Goal: Task Accomplishment & Management: Complete application form

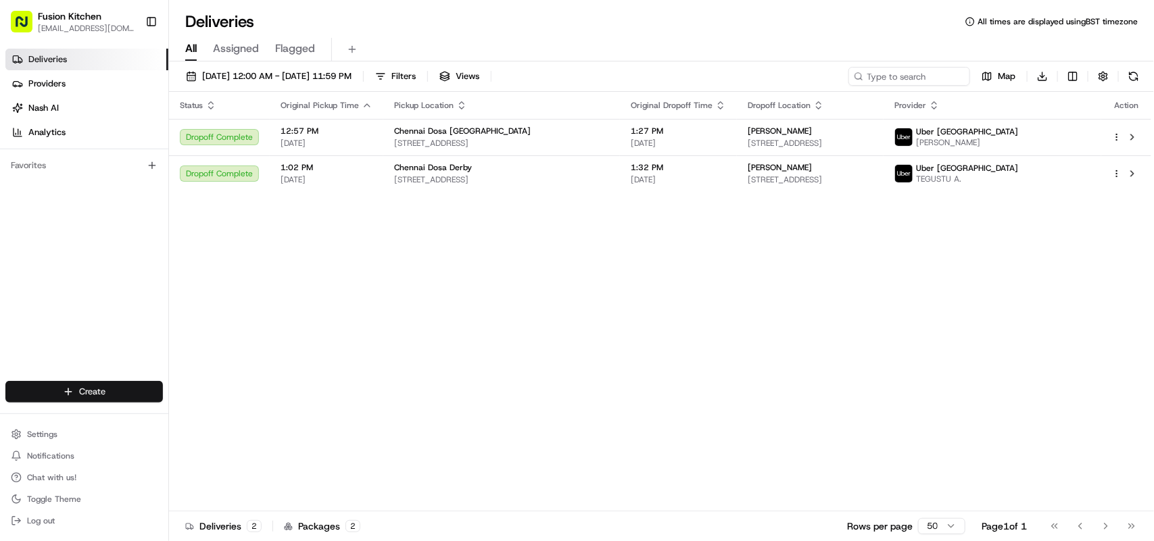
click at [89, 396] on html "Fusion Kitchen [EMAIL_ADDRESS][DOMAIN_NAME] Toggle Sidebar Deliveries Providers…" at bounding box center [577, 270] width 1154 height 541
click at [210, 418] on link "Delivery" at bounding box center [244, 418] width 151 height 24
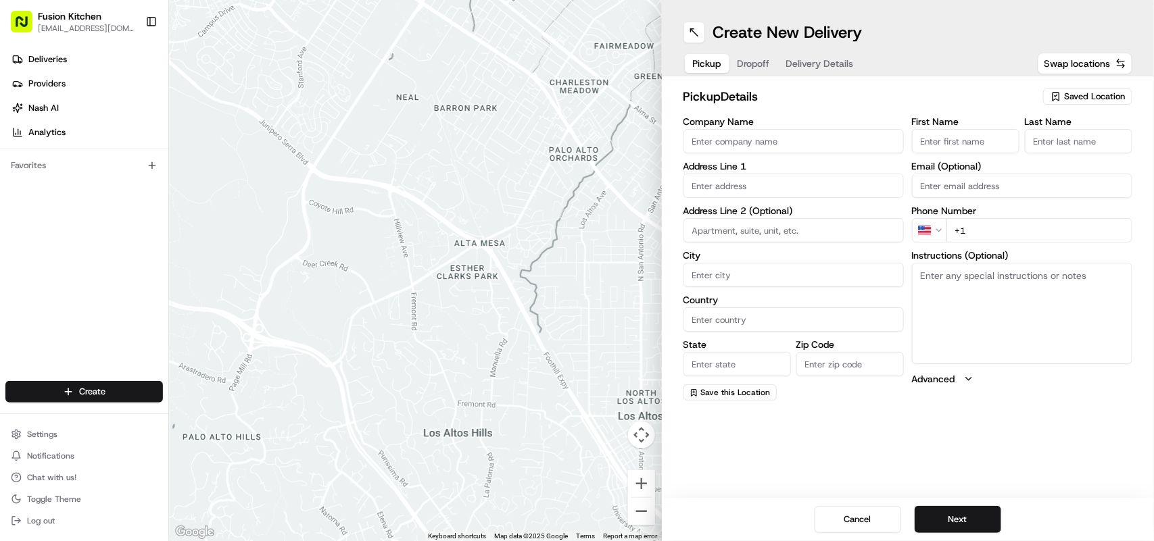
click at [990, 322] on textarea "Instructions (Optional)" at bounding box center [1022, 313] width 220 height 101
paste textarea "[STREET_ADDRESS][PERSON_NAME]"
drag, startPoint x: 919, startPoint y: 274, endPoint x: 1011, endPoint y: 288, distance: 92.9
click at [1011, 288] on textarea "[STREET_ADDRESS][PERSON_NAME]" at bounding box center [1022, 313] width 220 height 101
type textarea "[STREET_ADDRESS][PERSON_NAME]"
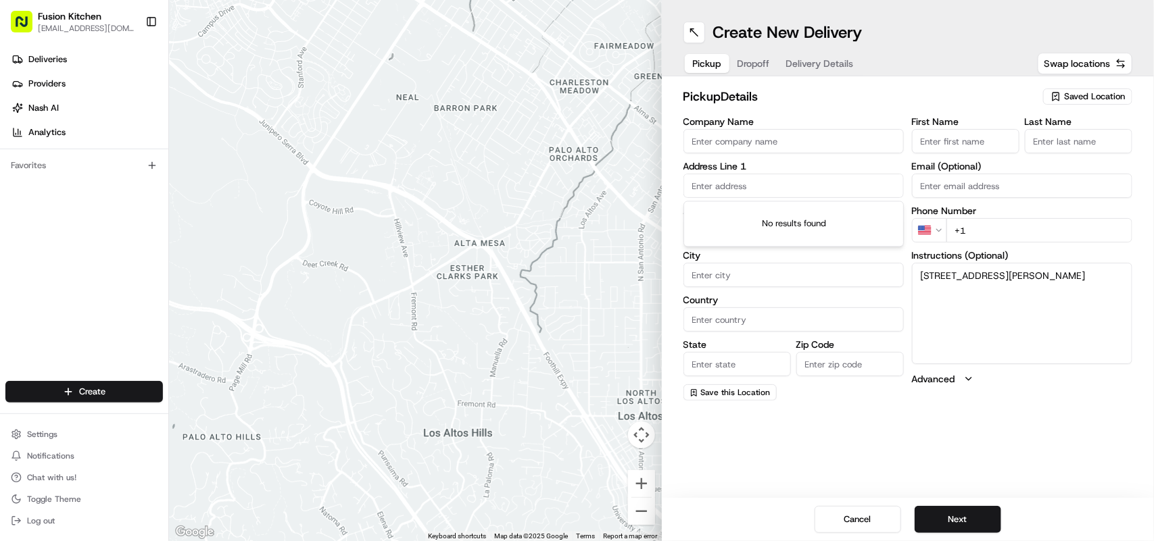
click at [772, 183] on input "text" at bounding box center [793, 186] width 220 height 24
paste input "[STREET_ADDRESS][PERSON_NAME]"
click at [789, 217] on div "[STREET_ADDRESS][PERSON_NAME]" at bounding box center [794, 215] width 214 height 20
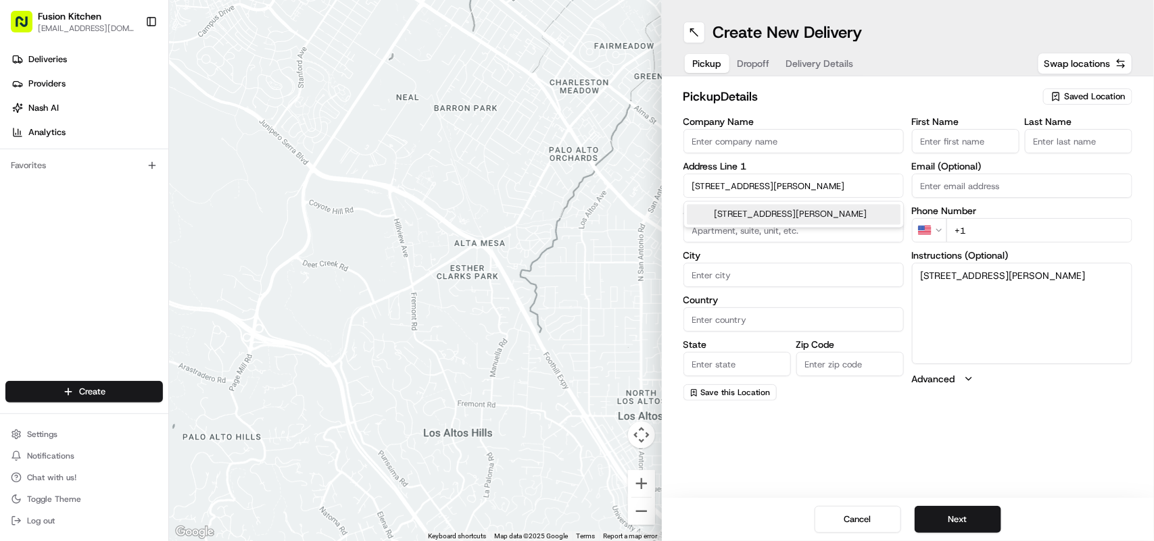
type input "[STREET_ADDRESS][PERSON_NAME]"
type input "[GEOGRAPHIC_DATA]"
type input "WV2 3AQ"
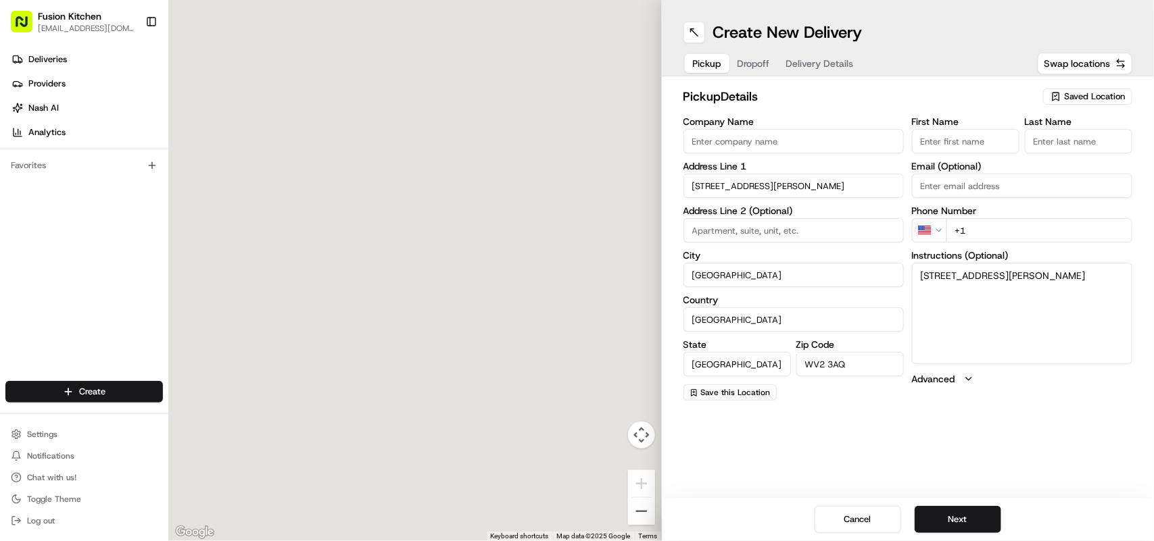
type input "[STREET_ADDRESS][PERSON_NAME]"
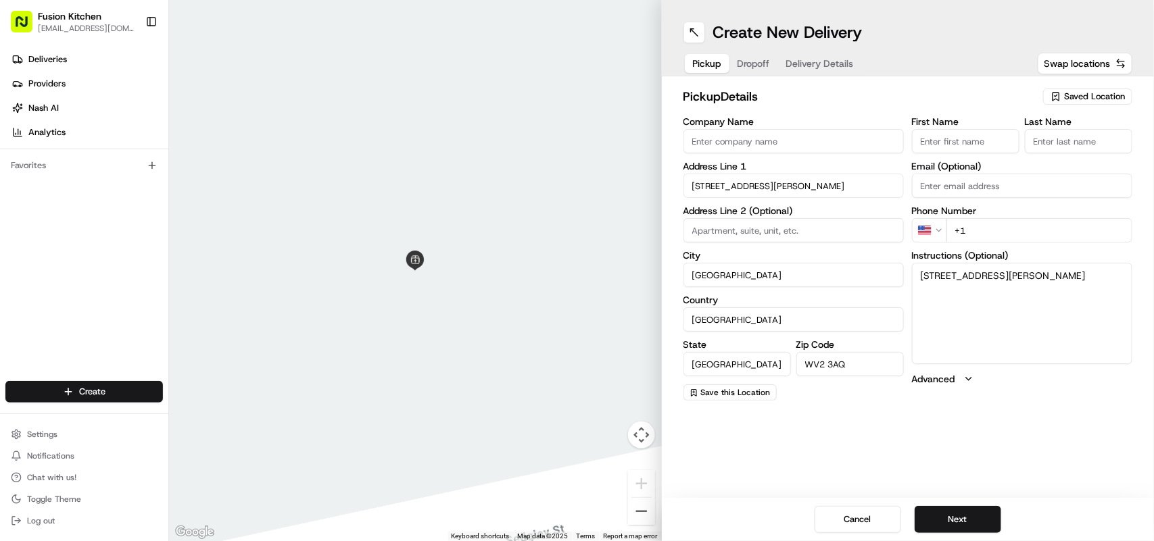
click at [781, 141] on input "Company Name" at bounding box center [793, 141] width 220 height 24
paste input "Amritsar Sweets"
type input "Amritsar Sweets and Catering"
drag, startPoint x: 820, startPoint y: 145, endPoint x: 761, endPoint y: 139, distance: 59.9
click at [761, 139] on input "Amritsar Sweets and Catering" at bounding box center [793, 141] width 220 height 24
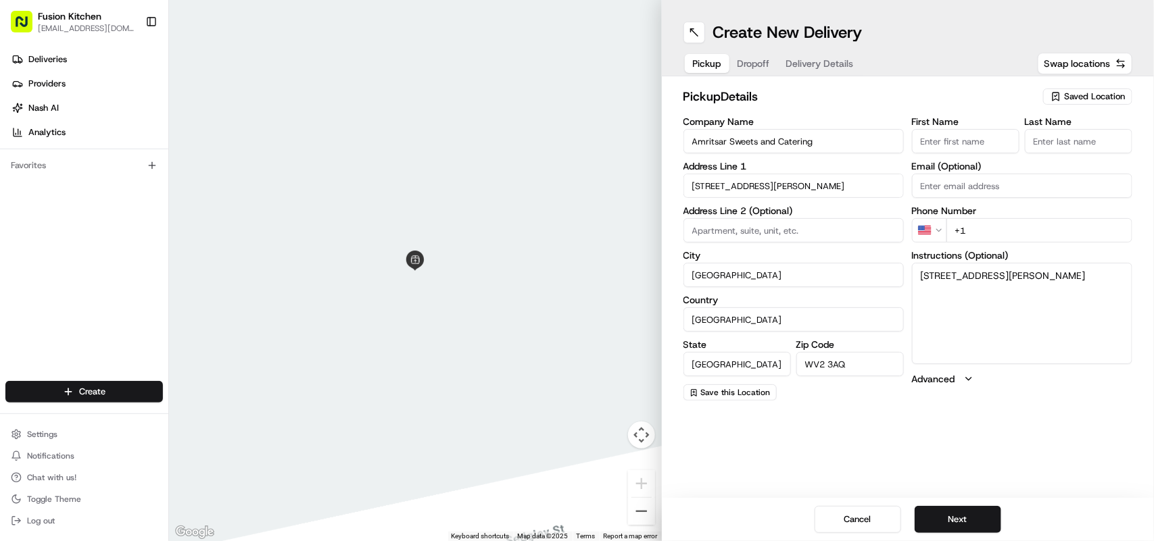
click at [930, 223] on html "Fusion Kitchen [EMAIL_ADDRESS][DOMAIN_NAME] Toggle Sidebar Deliveries Providers…" at bounding box center [577, 270] width 1154 height 541
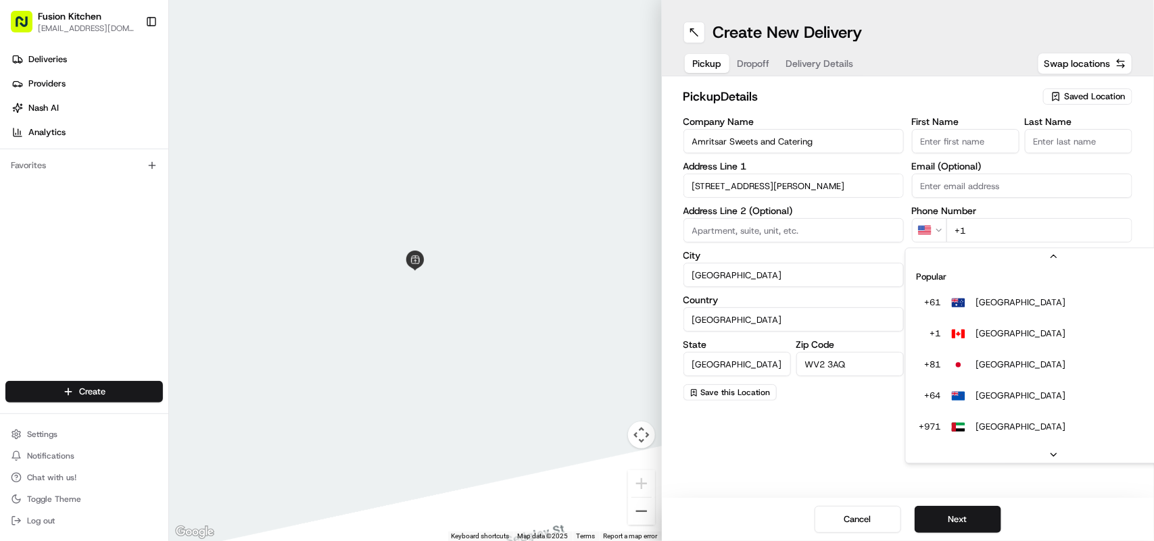
scroll to position [58, 0]
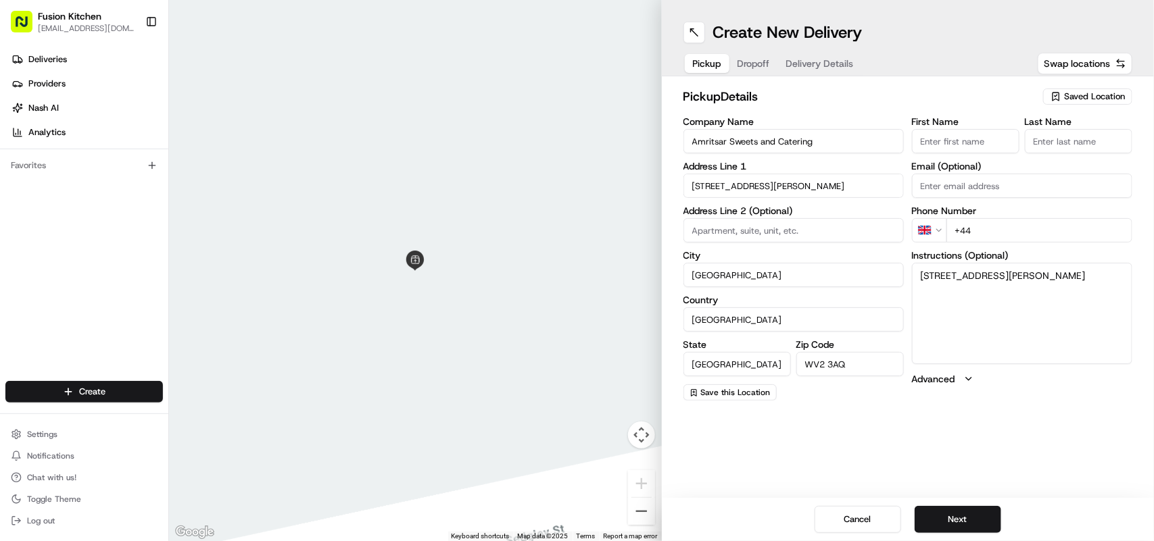
click at [982, 227] on input "+44" at bounding box center [1039, 230] width 186 height 24
paste input "1902 459183"
type input "[PHONE_NUMBER]"
click at [955, 524] on button "Next" at bounding box center [958, 519] width 87 height 27
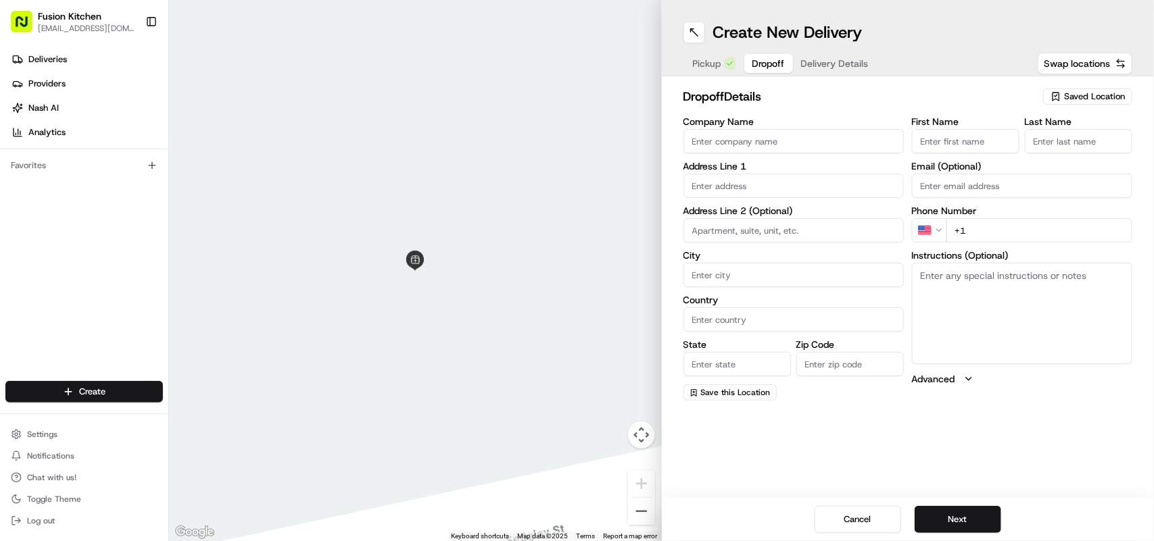
click at [948, 293] on textarea "Instructions (Optional)" at bounding box center [1022, 313] width 220 height 101
paste textarea "[PERSON_NAME] | 07407041023 [STREET_ADDRESS]"
drag, startPoint x: 1065, startPoint y: 275, endPoint x: 987, endPoint y: 274, distance: 78.4
click at [987, 274] on textarea "[PERSON_NAME] | 07407041023 [STREET_ADDRESS]" at bounding box center [1022, 313] width 220 height 101
type textarea "[PERSON_NAME] | 07407041023 [STREET_ADDRESS]"
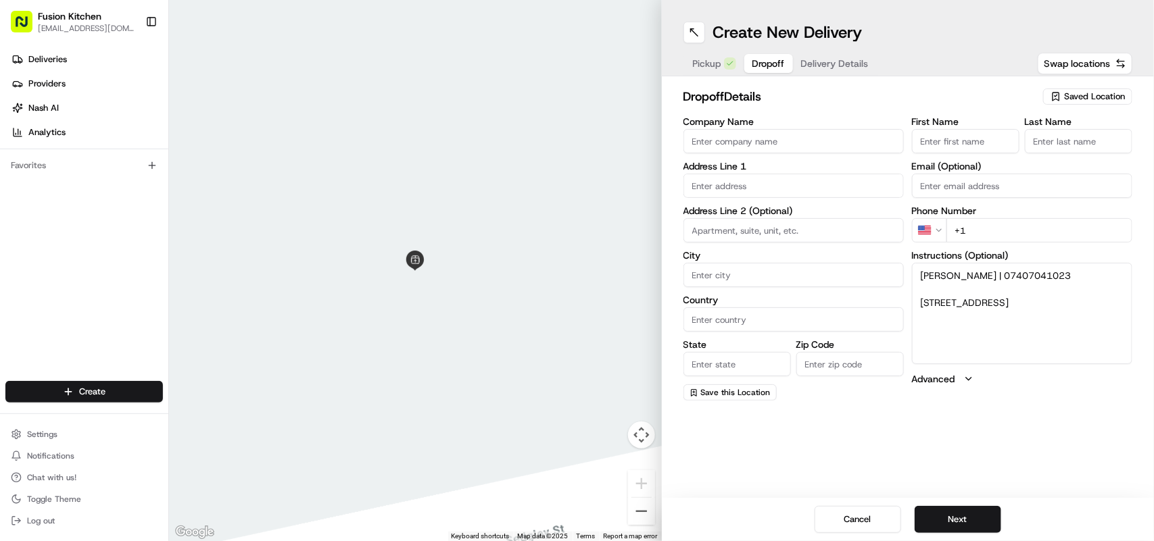
click at [940, 227] on html "Fusion Kitchen [EMAIL_ADDRESS][DOMAIN_NAME] Toggle Sidebar Deliveries Providers…" at bounding box center [577, 270] width 1154 height 541
click at [1032, 233] on input "+44" at bounding box center [1039, 230] width 186 height 24
paste input "07407 041023"
type input "[PHONE_NUMBER]"
drag, startPoint x: 1006, startPoint y: 318, endPoint x: 921, endPoint y: 303, distance: 85.9
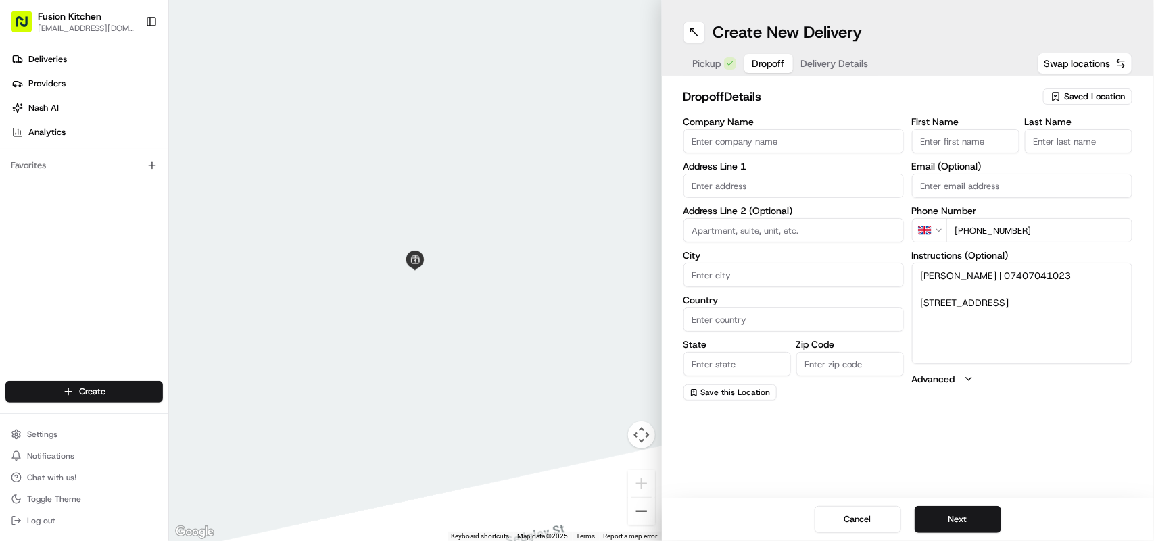
click at [921, 303] on textarea "[PERSON_NAME] | 07407041023 [STREET_ADDRESS]" at bounding box center [1022, 313] width 220 height 101
click at [734, 188] on input "text" at bounding box center [793, 186] width 220 height 24
paste input "[STREET_ADDRESS]"
type input "[STREET_ADDRESS]"
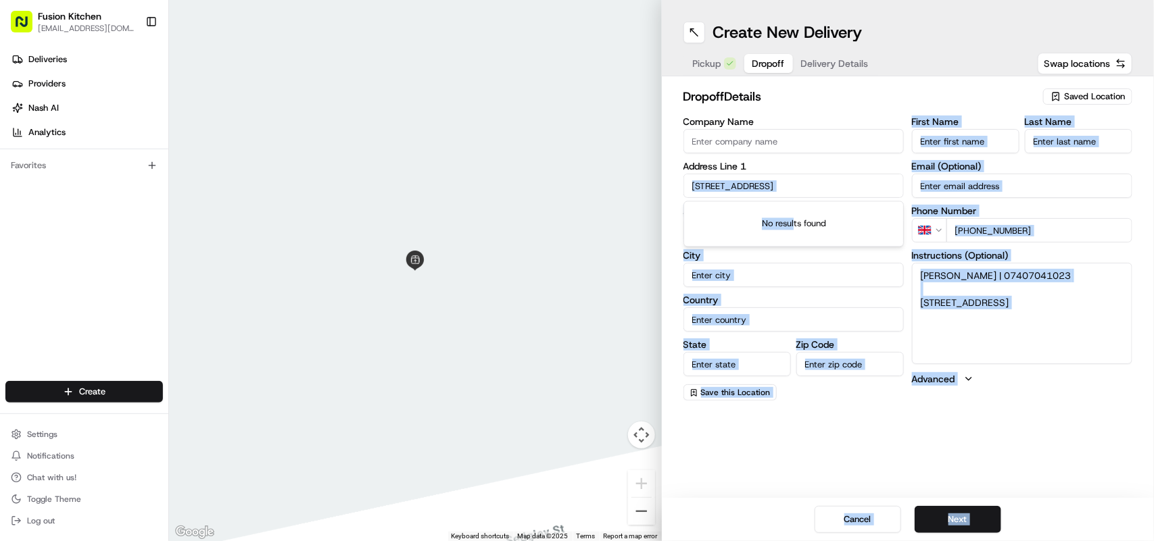
drag, startPoint x: 794, startPoint y: 216, endPoint x: 850, endPoint y: 187, distance: 62.9
click at [838, 189] on body "Fusion Kitchen [EMAIL_ADDRESS][DOMAIN_NAME] Toggle Sidebar Deliveries Providers…" at bounding box center [577, 270] width 1154 height 541
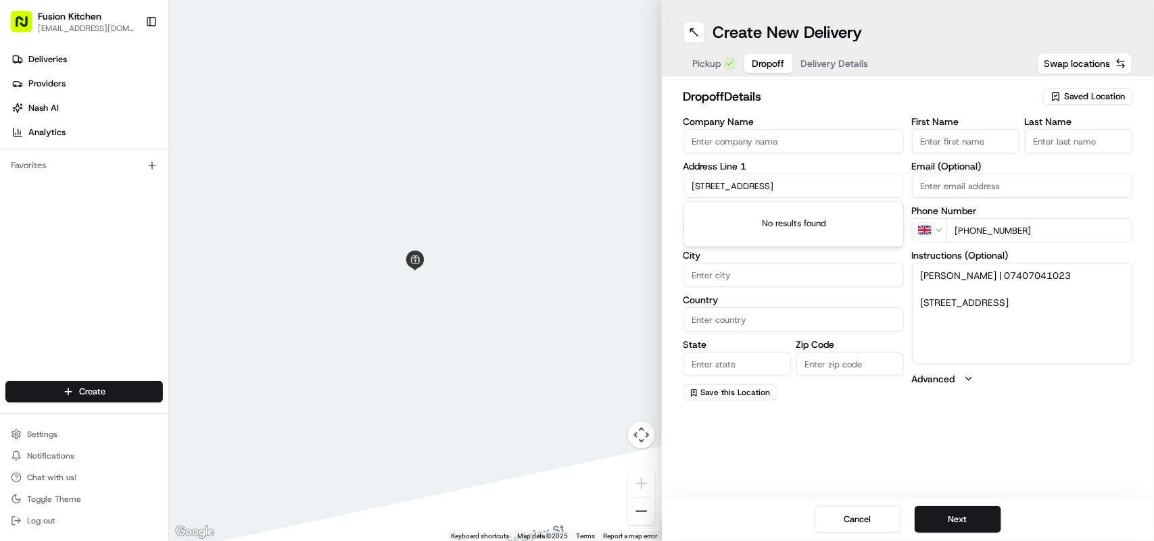
click at [877, 187] on input "[STREET_ADDRESS]" at bounding box center [793, 186] width 220 height 24
drag, startPoint x: 877, startPoint y: 186, endPoint x: 679, endPoint y: 191, distance: 198.1
click at [679, 191] on div "dropoff Details Saved Location Company Name Address Line [GEOGRAPHIC_DATA] Addr…" at bounding box center [908, 243] width 493 height 335
drag, startPoint x: 1004, startPoint y: 340, endPoint x: 1024, endPoint y: 319, distance: 29.2
click at [1005, 340] on textarea "[PERSON_NAME] | 07407041023 [STREET_ADDRESS]" at bounding box center [1022, 313] width 220 height 101
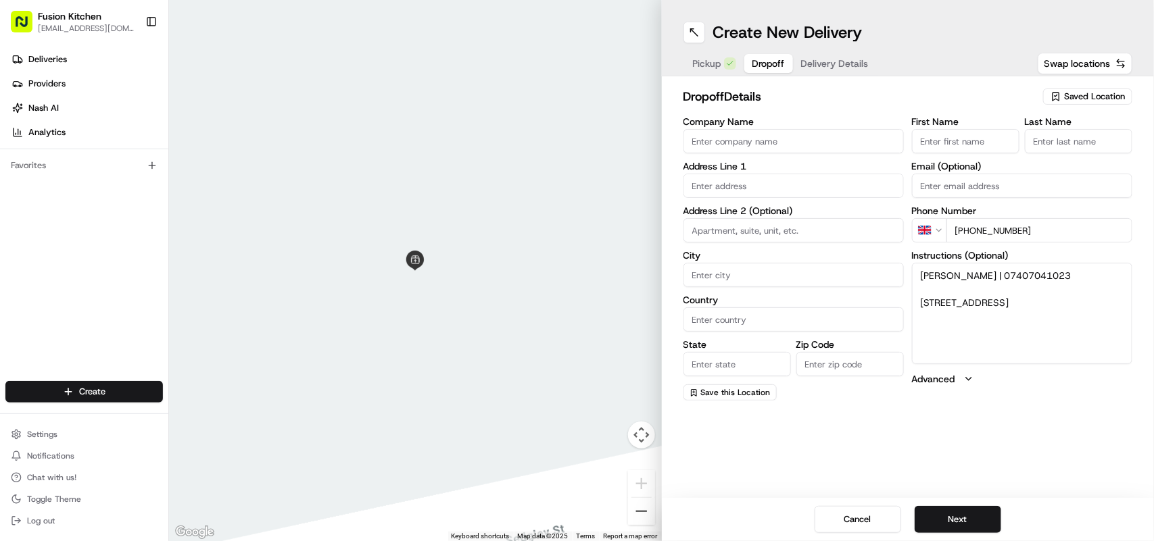
drag, startPoint x: 1028, startPoint y: 310, endPoint x: 908, endPoint y: 301, distance: 119.9
click at [908, 301] on div "Company Name Address Line 1 Address Line 2 (Optional) City Country State Zip Co…" at bounding box center [908, 259] width 450 height 284
click at [735, 180] on input "text" at bounding box center [793, 186] width 220 height 24
paste input "[STREET_ADDRESS]"
type input "[STREET_ADDRESS]"
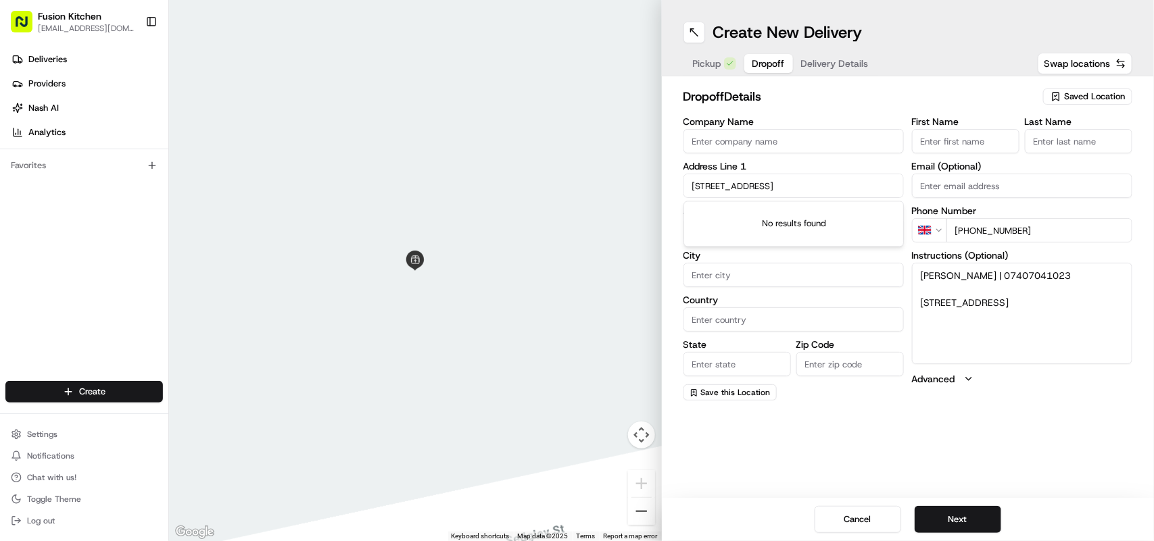
drag, startPoint x: 874, startPoint y: 186, endPoint x: 690, endPoint y: 181, distance: 183.9
click at [690, 181] on input "[STREET_ADDRESS]" at bounding box center [793, 186] width 220 height 24
click at [1045, 331] on textarea "[PERSON_NAME] | 07407041023 [STREET_ADDRESS]" at bounding box center [1022, 313] width 220 height 101
drag, startPoint x: 938, startPoint y: 306, endPoint x: 914, endPoint y: 306, distance: 24.3
click at [914, 306] on textarea "[PERSON_NAME] | 07407041023 [STREET_ADDRESS]" at bounding box center [1022, 313] width 220 height 101
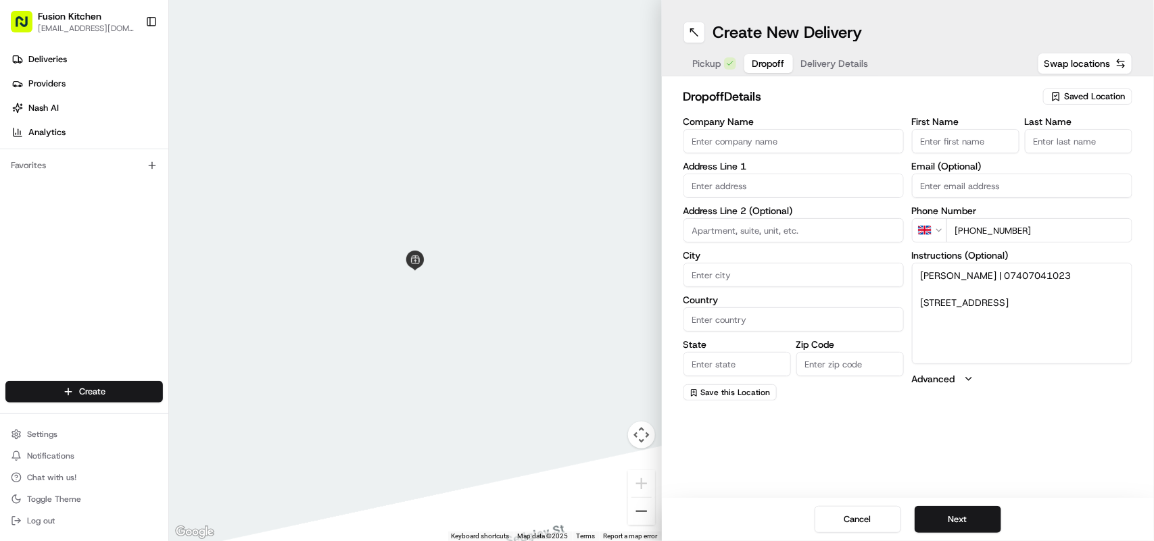
drag, startPoint x: 931, startPoint y: 303, endPoint x: 991, endPoint y: 372, distance: 92.0
click at [989, 373] on button "Advanced" at bounding box center [1022, 379] width 220 height 14
drag, startPoint x: 1021, startPoint y: 312, endPoint x: 967, endPoint y: 312, distance: 53.4
click at [967, 312] on textarea "[PERSON_NAME] | 07407041023 [STREET_ADDRESS]" at bounding box center [1022, 313] width 220 height 101
click at [827, 368] on input "Zip Code" at bounding box center [849, 364] width 107 height 24
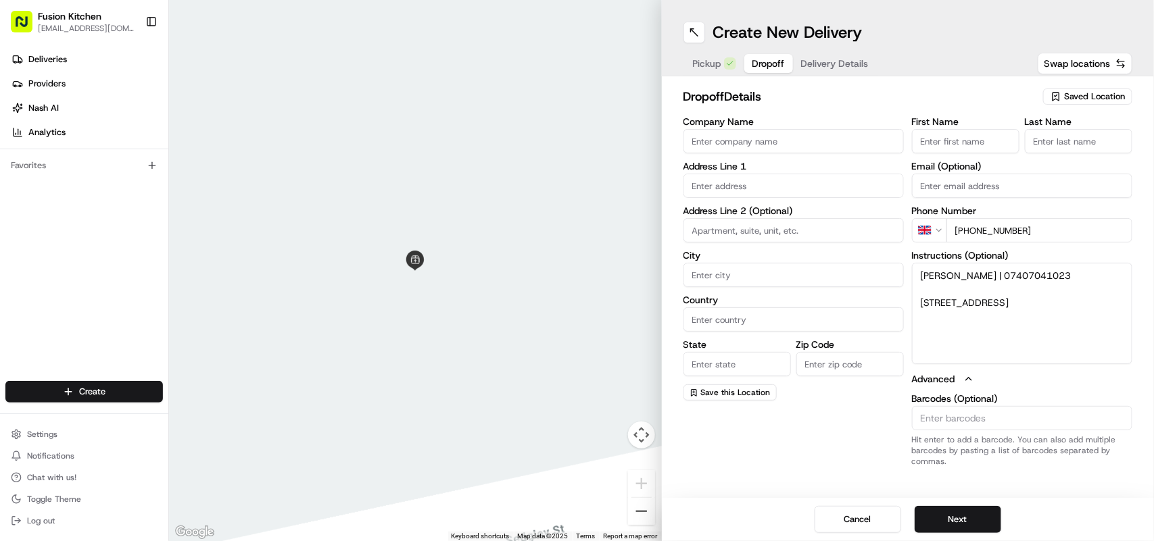
paste input "WV13 3PD"
type input "WV13 3PD"
click at [708, 63] on span "Pickup" at bounding box center [707, 64] width 28 height 14
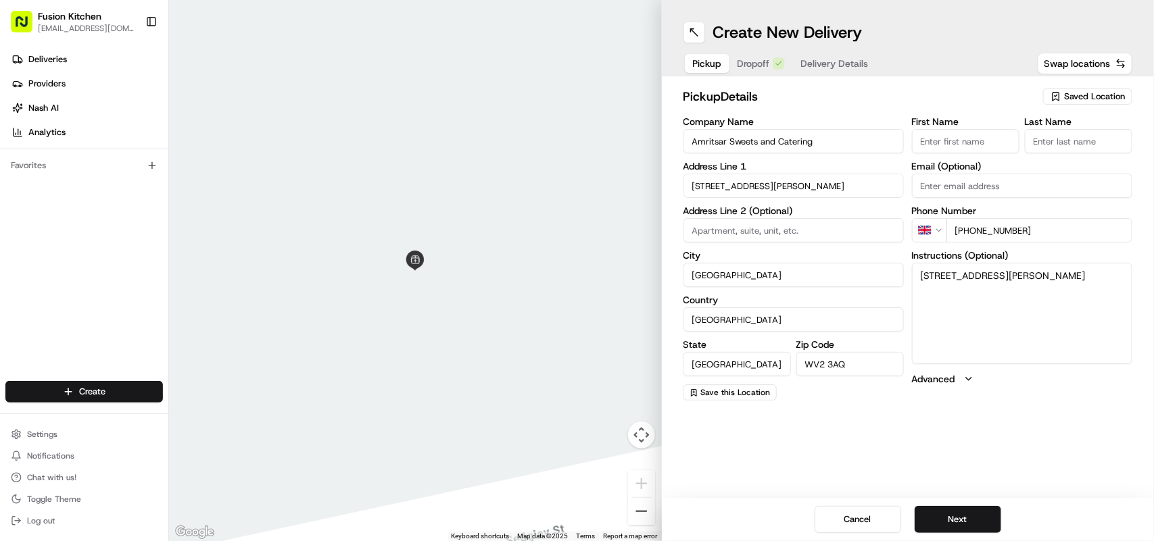
click at [757, 59] on span "Dropoff" at bounding box center [754, 64] width 32 height 14
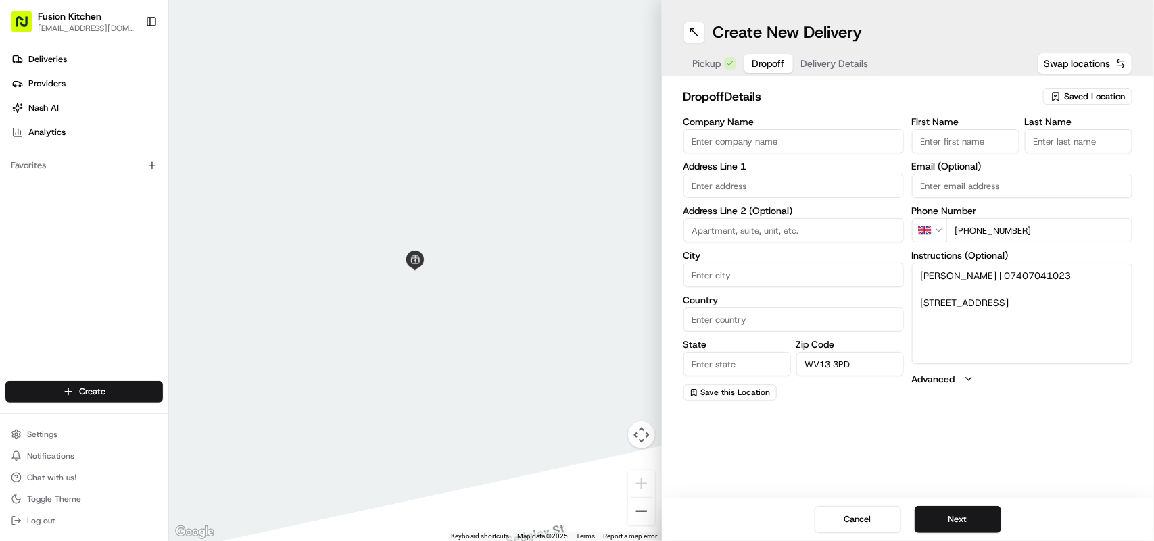
drag, startPoint x: 1009, startPoint y: 304, endPoint x: 946, endPoint y: 299, distance: 63.1
click at [946, 299] on textarea "[PERSON_NAME] | 07407041023 [STREET_ADDRESS]" at bounding box center [1022, 313] width 220 height 101
click at [798, 235] on input at bounding box center [793, 230] width 220 height 24
paste input "[GEOGRAPHIC_DATA],"
type input "[GEOGRAPHIC_DATA],"
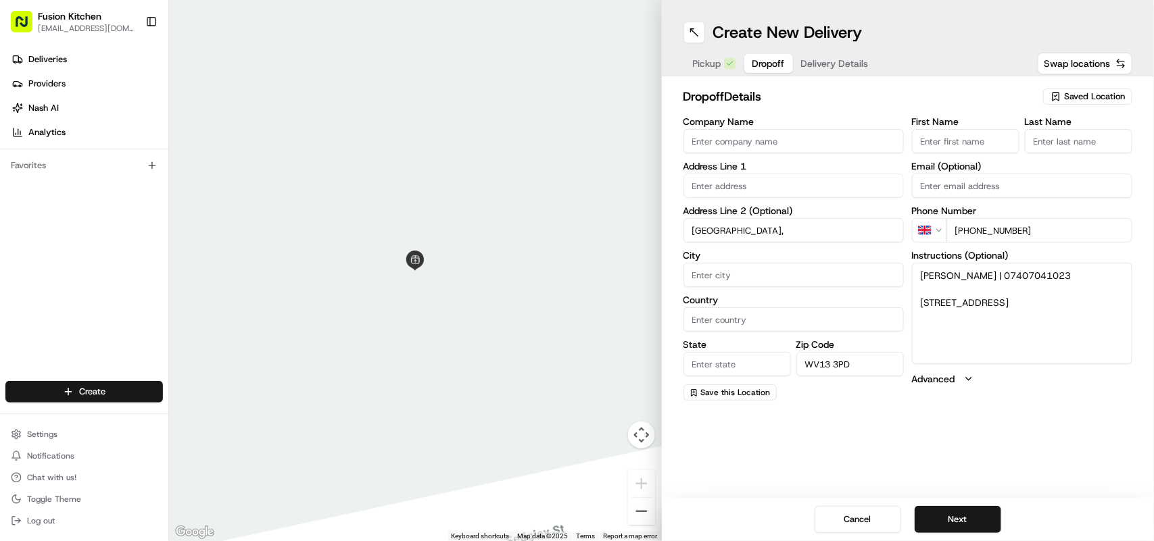
drag, startPoint x: 943, startPoint y: 303, endPoint x: 923, endPoint y: 303, distance: 19.6
click at [923, 303] on textarea "[PERSON_NAME] | 07407041023 [STREET_ADDRESS]" at bounding box center [1022, 313] width 220 height 101
click at [744, 187] on input "text" at bounding box center [793, 186] width 220 height 24
paste input "Door,"
type input "Door"
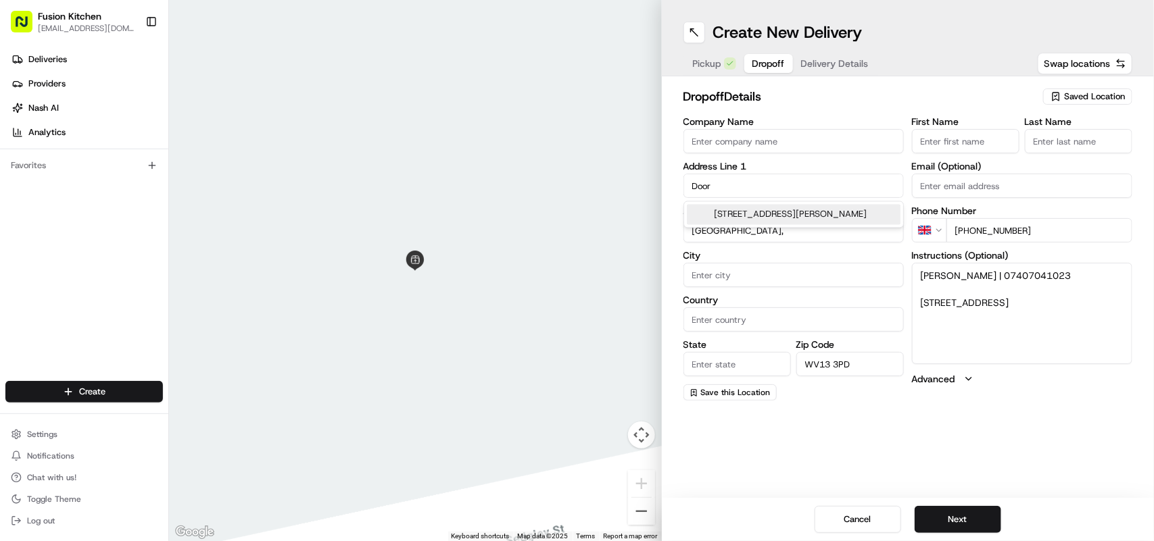
click at [1028, 333] on textarea "[PERSON_NAME] | 07407041023 [STREET_ADDRESS]" at bounding box center [1022, 313] width 220 height 101
drag, startPoint x: 1006, startPoint y: 299, endPoint x: 944, endPoint y: 301, distance: 62.2
click at [944, 301] on textarea "[PERSON_NAME] | 07407041023 [STREET_ADDRESS]" at bounding box center [1022, 313] width 220 height 101
click at [748, 225] on input "[GEOGRAPHIC_DATA]," at bounding box center [793, 230] width 220 height 24
click at [789, 283] on input "City" at bounding box center [793, 275] width 220 height 24
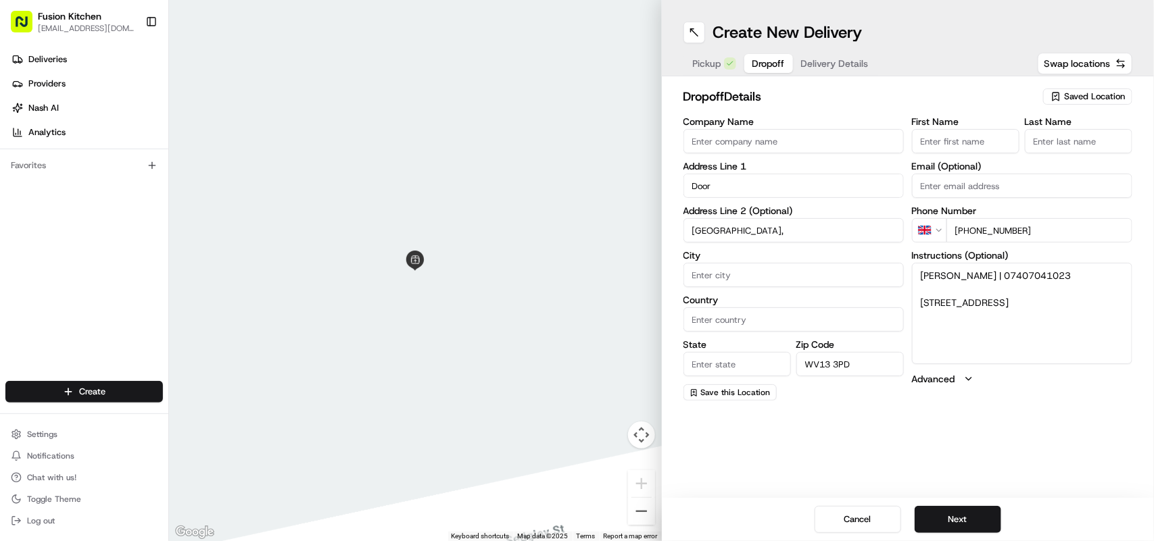
click at [1019, 352] on textarea "[PERSON_NAME] | 07407041023 [STREET_ADDRESS]" at bounding box center [1022, 313] width 220 height 101
drag, startPoint x: 1021, startPoint y: 321, endPoint x: 920, endPoint y: 303, distance: 103.0
click at [920, 303] on textarea "[PERSON_NAME] | 07407041023 [STREET_ADDRESS]" at bounding box center [1022, 313] width 220 height 101
click at [738, 187] on input "Door" at bounding box center [793, 186] width 220 height 24
drag, startPoint x: 1062, startPoint y: 279, endPoint x: 879, endPoint y: 286, distance: 183.3
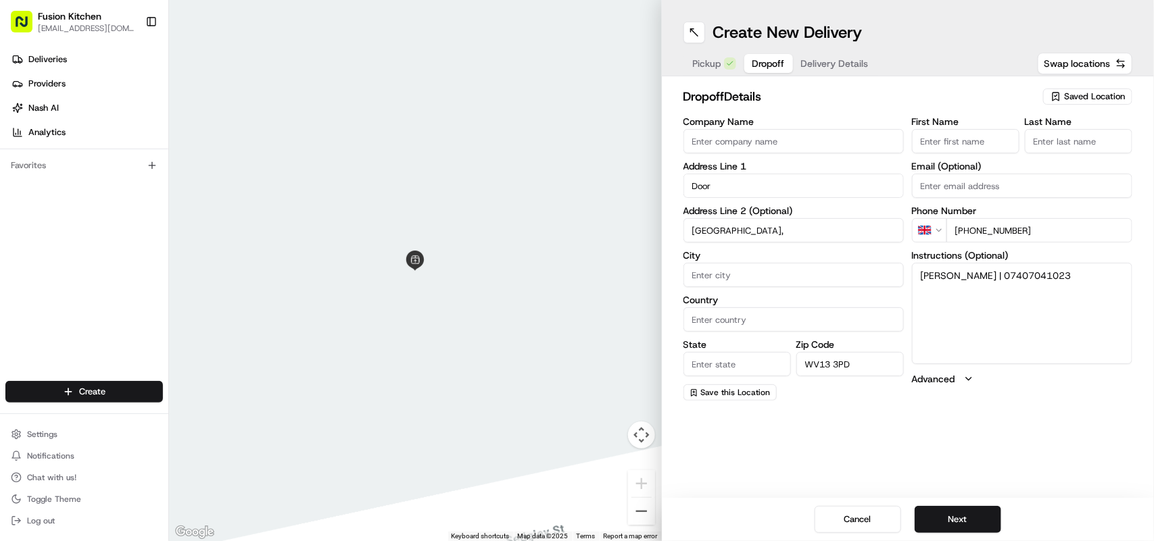
click at [879, 286] on div "Company Name Address Line 1 Door Address Line 2 (Optional) [GEOGRAPHIC_DATA], C…" at bounding box center [908, 259] width 450 height 284
type textarea "Ga gan Verma | 07407041023"
click at [1062, 297] on textarea "Ga gan Verma | 07407041023" at bounding box center [1022, 313] width 220 height 101
drag, startPoint x: 1063, startPoint y: 289, endPoint x: 883, endPoint y: 274, distance: 180.5
click at [883, 274] on div "Company Name Address Line 1 Door Address Line 2 (Optional) [GEOGRAPHIC_DATA] Co…" at bounding box center [908, 259] width 450 height 284
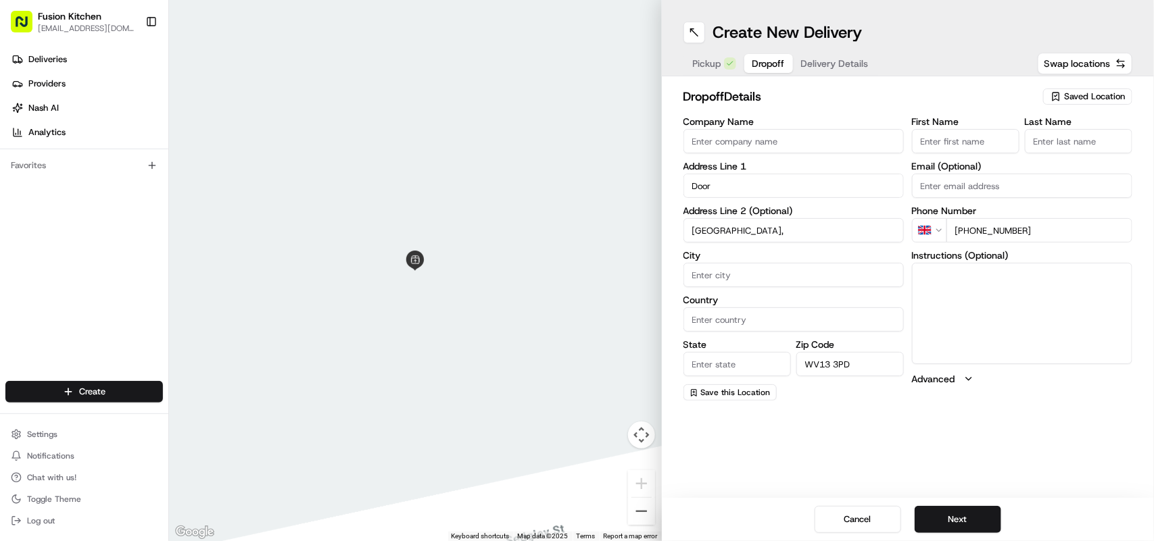
paste textarea "[STREET_ADDRESS]"
drag, startPoint x: 1032, startPoint y: 293, endPoint x: 917, endPoint y: 274, distance: 116.5
click at [917, 274] on textarea "[STREET_ADDRESS]" at bounding box center [1022, 313] width 220 height 101
type textarea "[STREET_ADDRESS]"
drag, startPoint x: 724, startPoint y: 186, endPoint x: 637, endPoint y: 180, distance: 87.4
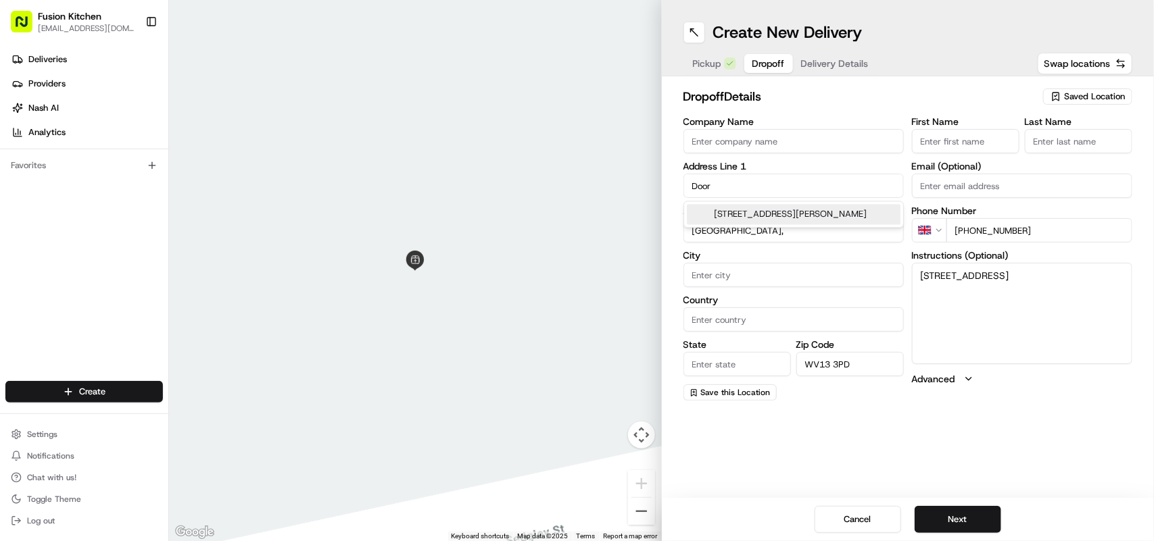
click at [637, 180] on div "← Move left → Move right ↑ Move up ↓ Move down + Zoom in - Zoom out Home Jump l…" at bounding box center [661, 270] width 985 height 541
paste input "[STREET_ADDRESS]"
drag, startPoint x: 715, startPoint y: 188, endPoint x: 644, endPoint y: 190, distance: 71.0
click at [644, 190] on div "← Move left → Move right ↑ Move up ↓ Move down + Zoom in - Zoom out Home Jump l…" at bounding box center [661, 270] width 985 height 541
type input "[STREET_ADDRESS]"
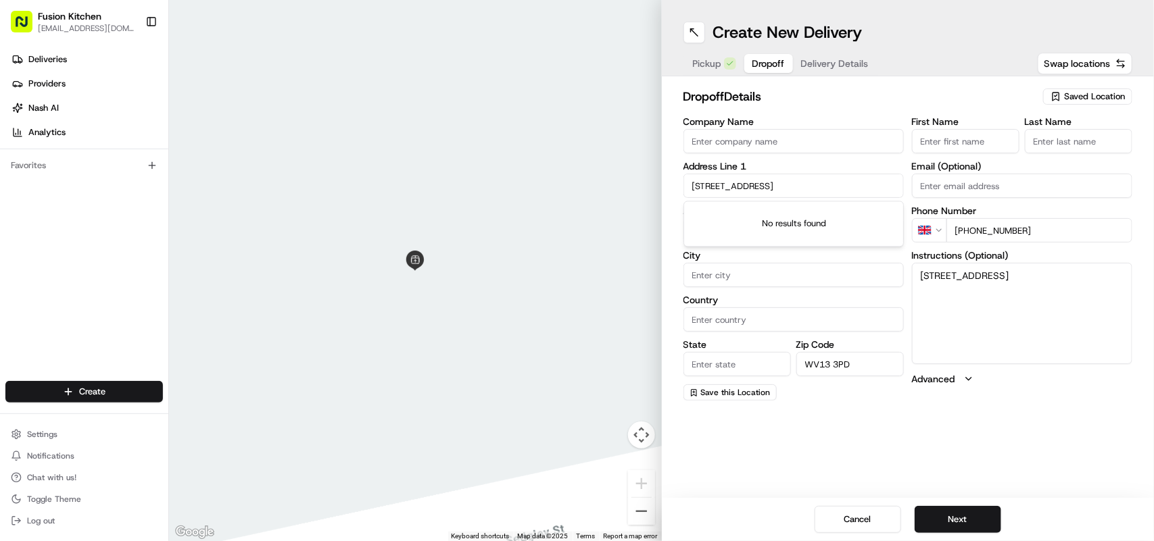
click at [1036, 294] on textarea "[STREET_ADDRESS]" at bounding box center [1022, 313] width 220 height 101
drag, startPoint x: 942, startPoint y: 276, endPoint x: 917, endPoint y: 277, distance: 24.4
click at [917, 277] on textarea "[STREET_ADDRESS]" at bounding box center [1022, 313] width 220 height 101
drag, startPoint x: 1023, startPoint y: 289, endPoint x: 917, endPoint y: 278, distance: 106.0
click at [917, 278] on textarea "[STREET_ADDRESS]" at bounding box center [1022, 313] width 220 height 101
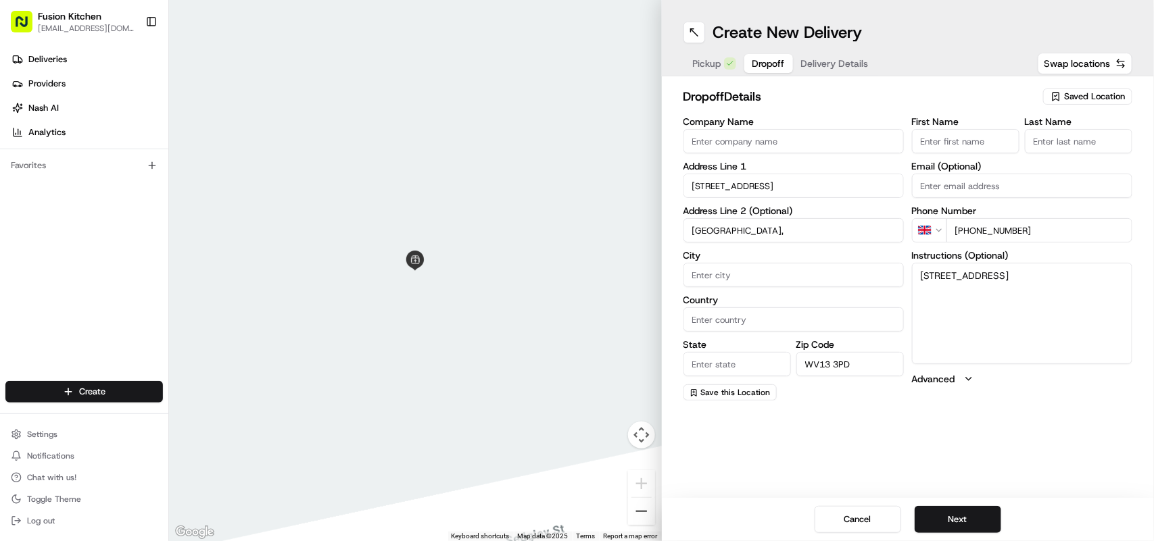
type textarea "[STREET_ADDRESS]"
drag, startPoint x: 862, startPoint y: 185, endPoint x: 667, endPoint y: 169, distance: 195.3
click at [667, 169] on div "dropoff Details Saved Location Company Name Address Line [STREET_ADDRESS] Addre…" at bounding box center [908, 243] width 493 height 335
paste input "[STREET_ADDRESS]"
click at [778, 212] on div "[STREET_ADDRESS]" at bounding box center [794, 215] width 214 height 20
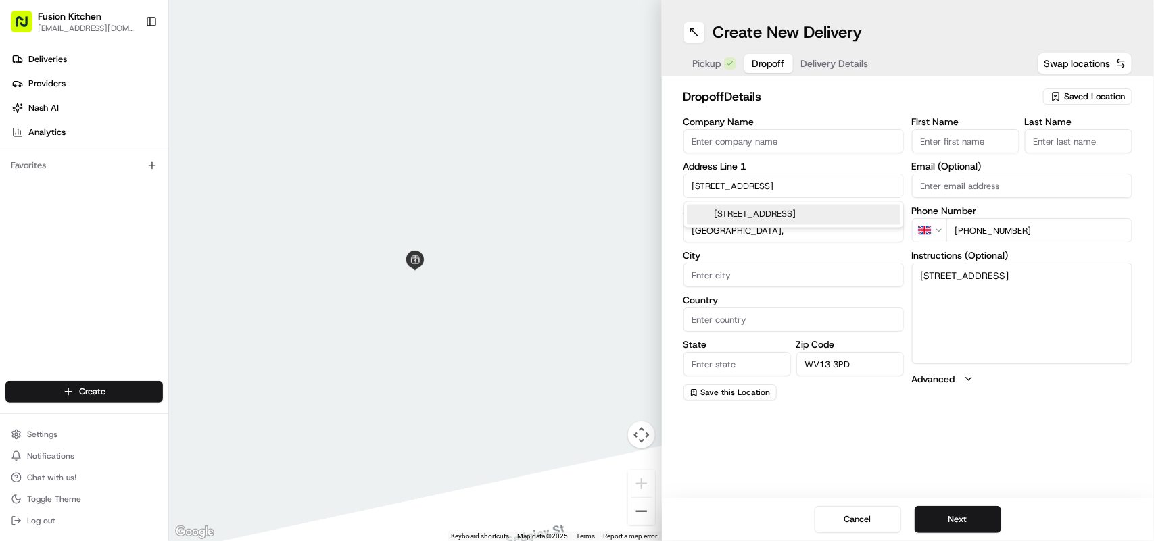
type input "[STREET_ADDRESS]"
type input "[GEOGRAPHIC_DATA]"
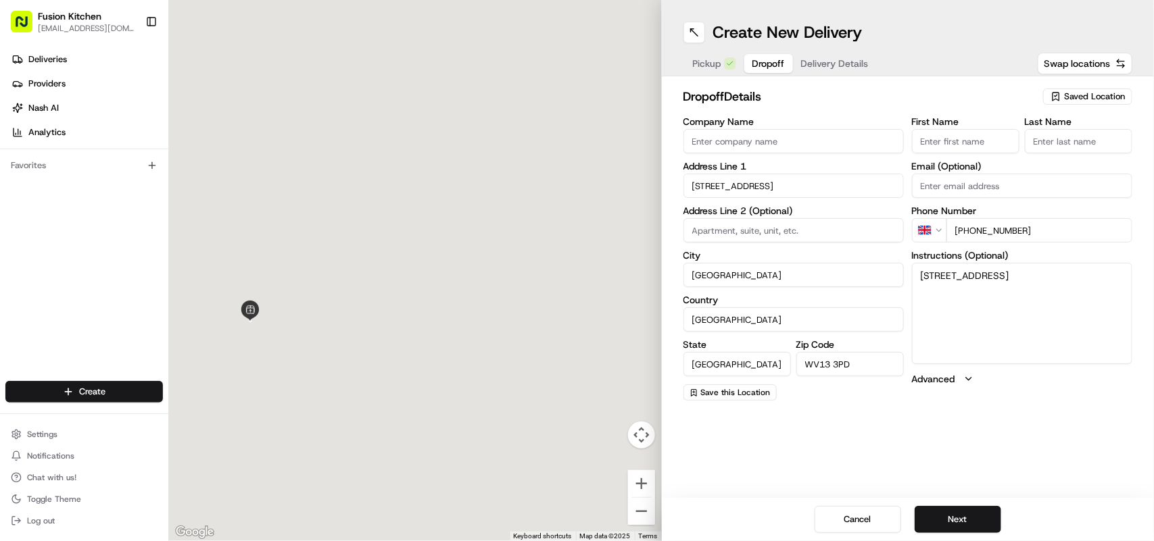
type input "[STREET_ADDRESS]"
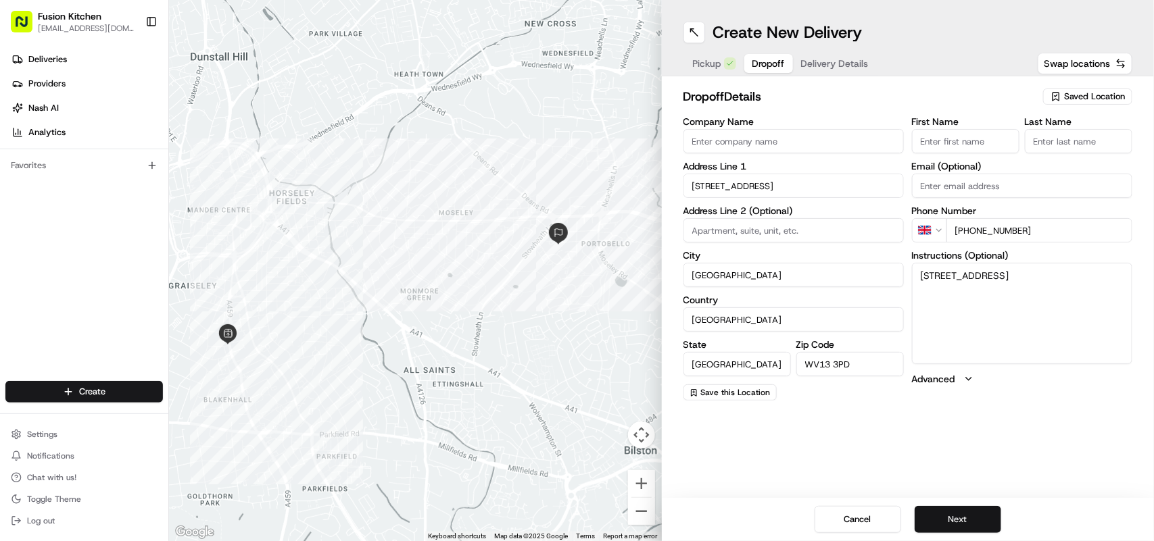
click at [955, 521] on button "Next" at bounding box center [958, 519] width 87 height 27
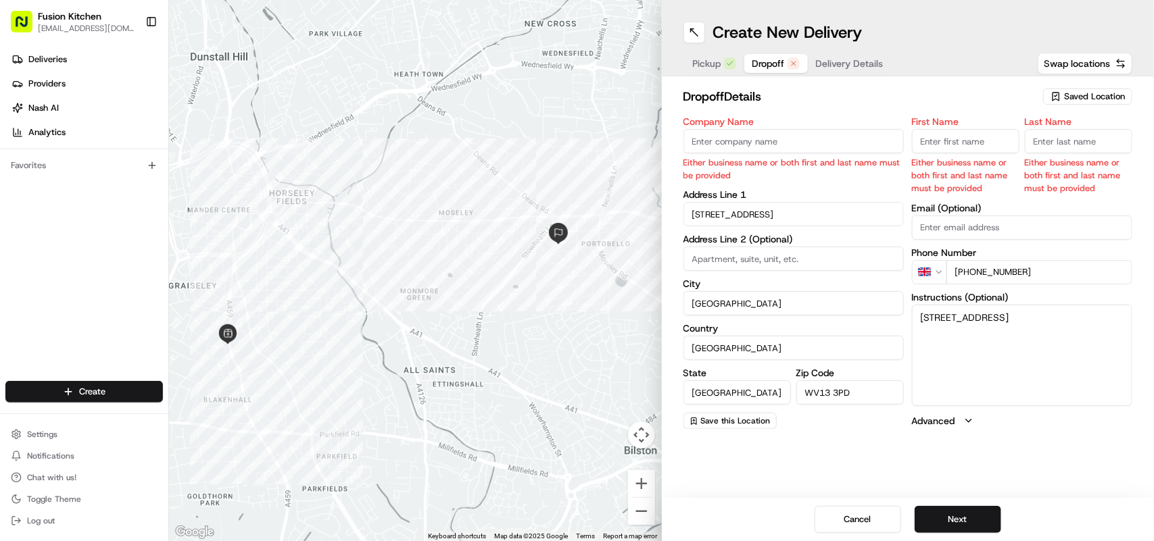
click at [957, 145] on input "First Name" at bounding box center [965, 141] width 107 height 24
paste input "[PERSON_NAME]"
drag, startPoint x: 981, startPoint y: 140, endPoint x: 953, endPoint y: 146, distance: 28.4
click at [953, 146] on input "[PERSON_NAME]" at bounding box center [965, 141] width 107 height 24
click at [990, 149] on input "[PERSON_NAME]" at bounding box center [965, 141] width 107 height 24
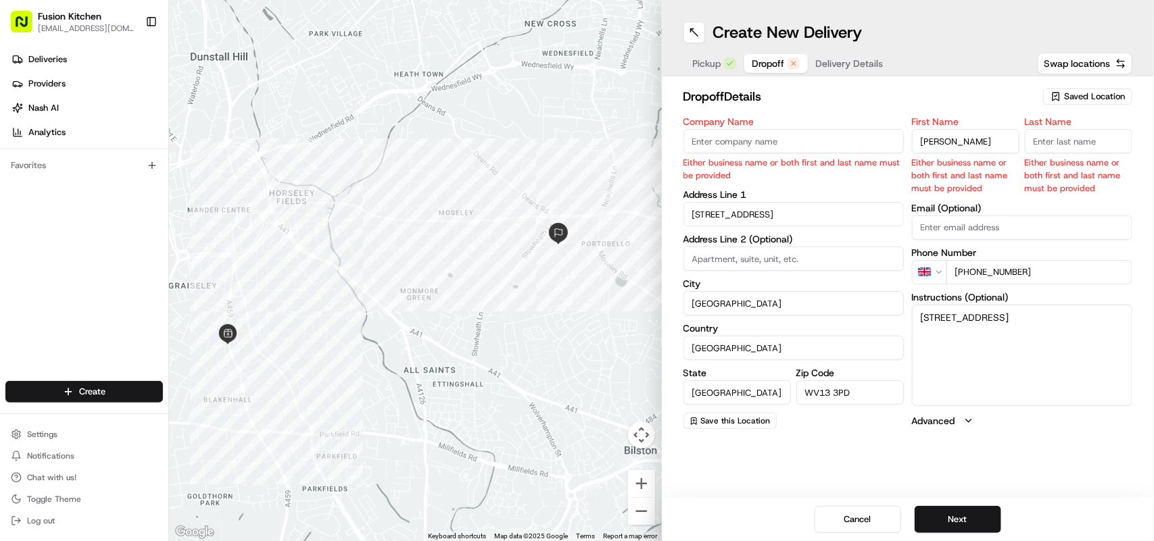
drag, startPoint x: 977, startPoint y: 144, endPoint x: 950, endPoint y: 144, distance: 27.0
click at [950, 144] on input "[PERSON_NAME]" at bounding box center [965, 141] width 107 height 24
type input "[PERSON_NAME]"
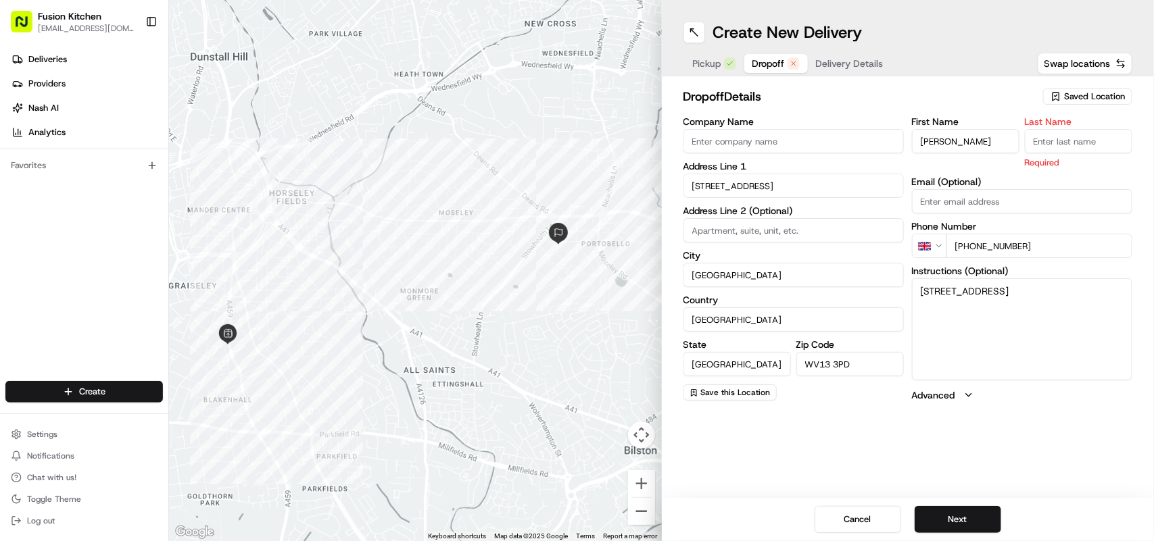
drag, startPoint x: 1051, startPoint y: 151, endPoint x: 1059, endPoint y: 142, distance: 11.5
click at [1053, 149] on input "Last Name" at bounding box center [1078, 141] width 107 height 24
paste input "Verma"
type input "Verma"
click at [1025, 356] on textarea "[STREET_ADDRESS]" at bounding box center [1022, 329] width 220 height 101
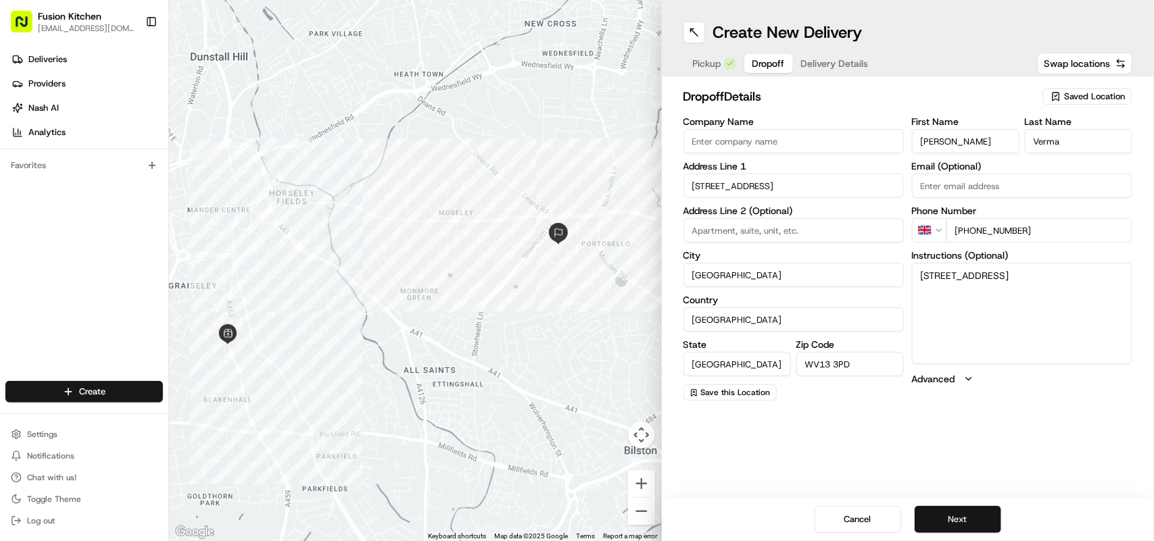
click at [972, 515] on button "Next" at bounding box center [958, 519] width 87 height 27
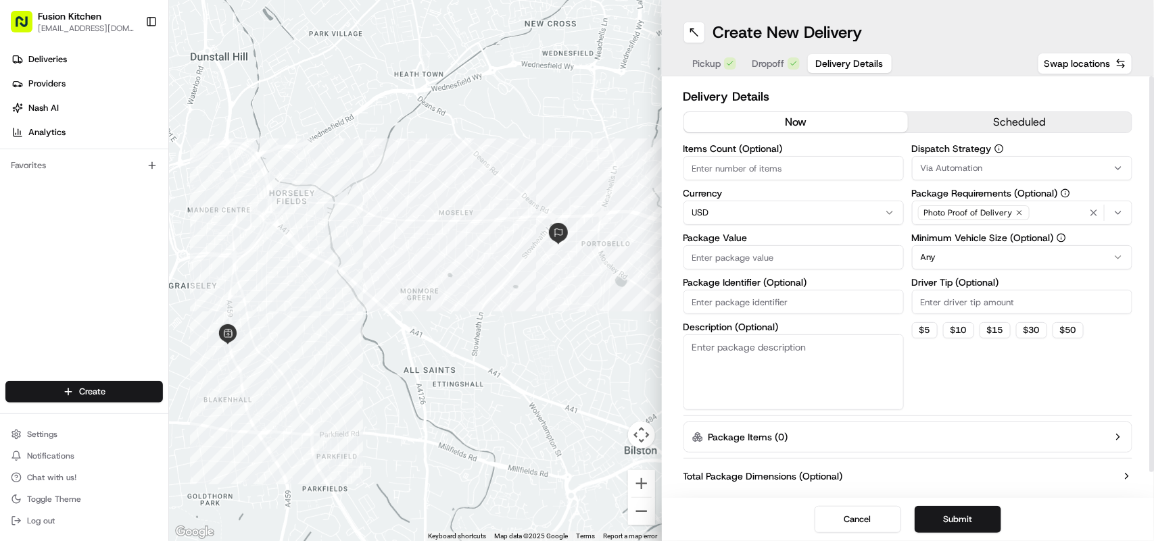
click at [783, 213] on html "Fusion Kitchen [EMAIL_ADDRESS][DOMAIN_NAME] Toggle Sidebar Deliveries Providers…" at bounding box center [577, 270] width 1154 height 541
click at [786, 258] on input "Package Value" at bounding box center [793, 257] width 220 height 24
paste input "23.99"
type input "23.99"
click at [970, 514] on button "Submit" at bounding box center [958, 519] width 87 height 27
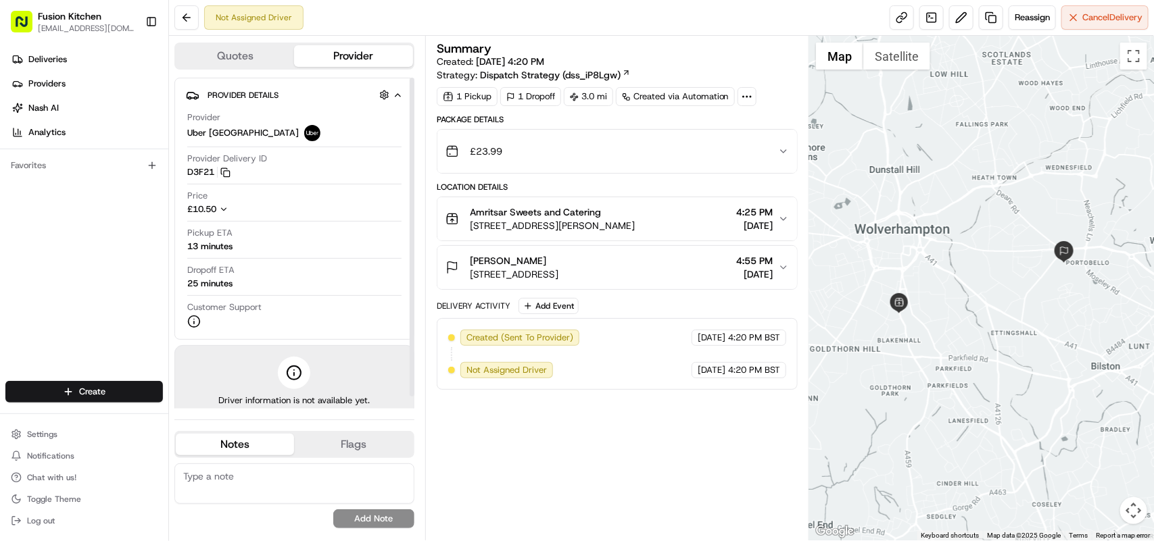
click at [286, 377] on icon at bounding box center [294, 373] width 16 height 16
click at [589, 221] on span "[STREET_ADDRESS][PERSON_NAME]" at bounding box center [552, 226] width 165 height 14
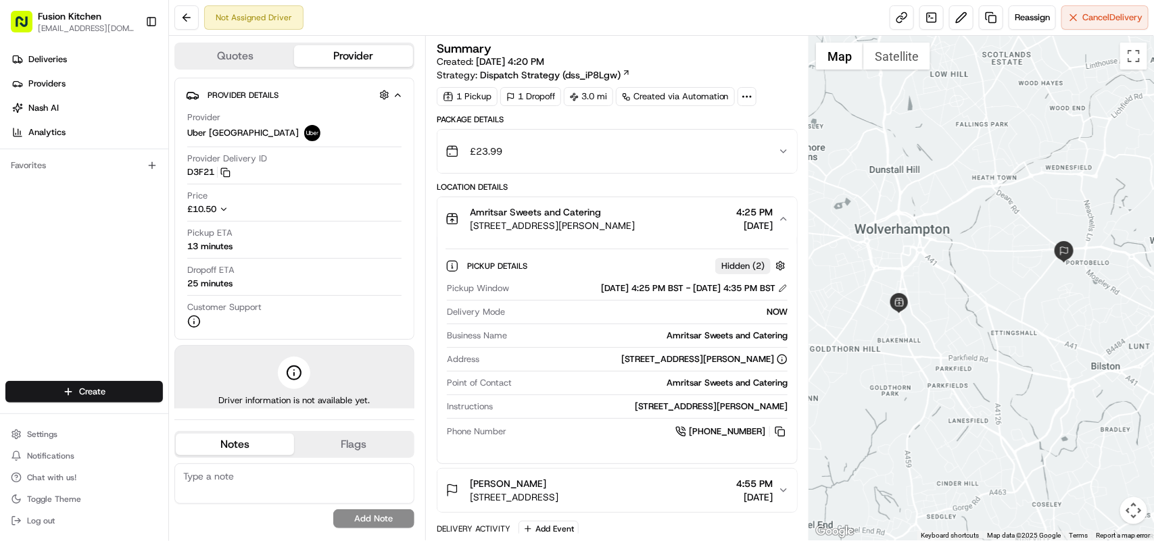
click at [597, 222] on span "[STREET_ADDRESS][PERSON_NAME]" at bounding box center [552, 226] width 165 height 14
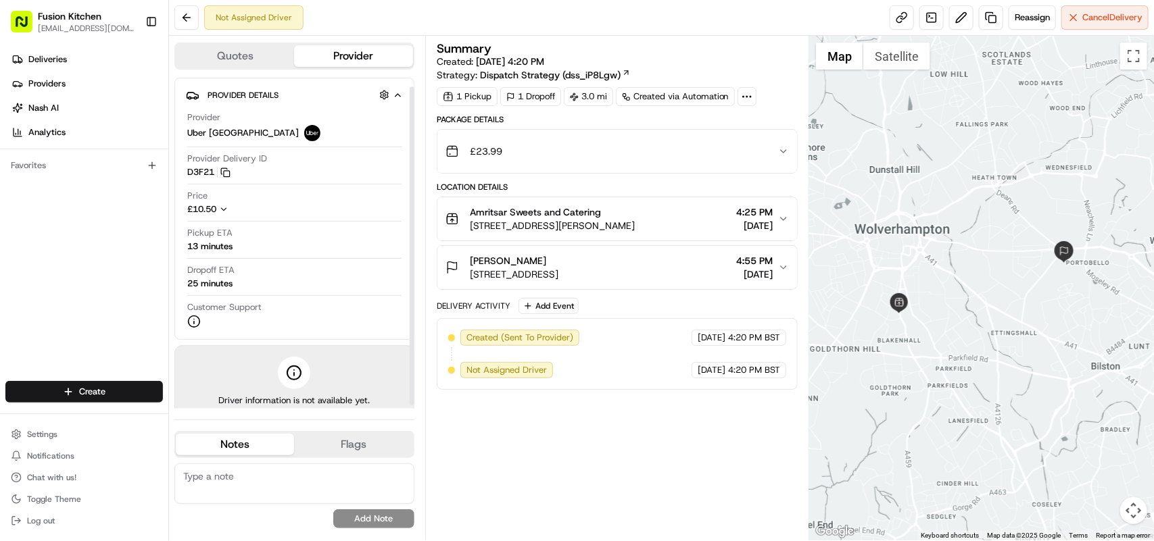
scroll to position [12, 0]
click at [650, 258] on div "Gagan Verma 59 Uplands Rd, Willenhall WV13 3PD, UK 4:55 PM 08/20/2025" at bounding box center [611, 267] width 333 height 27
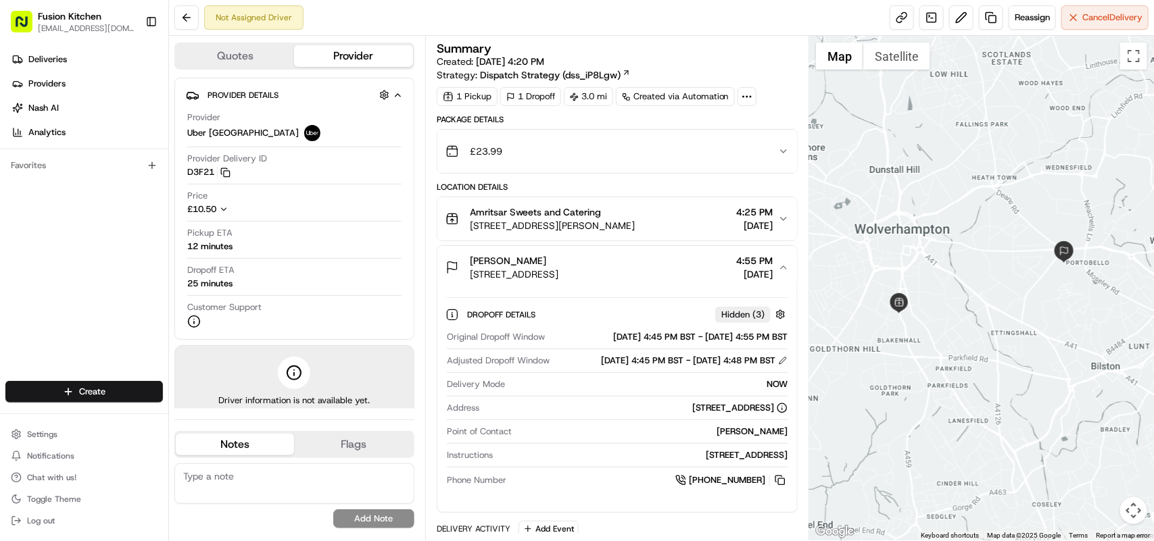
drag, startPoint x: 654, startPoint y: 277, endPoint x: 470, endPoint y: 271, distance: 184.0
click at [470, 271] on div "Gagan Verma 59 Uplands Rd, Willenhall WV13 3PD, UK 4:55 PM 08/20/2025" at bounding box center [611, 267] width 333 height 27
copy span "[STREET_ADDRESS]"
click at [681, 266] on div "Gagan Verma 59 Uplands Rd, Willenhall WV13 3PD, UK 4:55 PM 08/20/2025" at bounding box center [611, 267] width 333 height 27
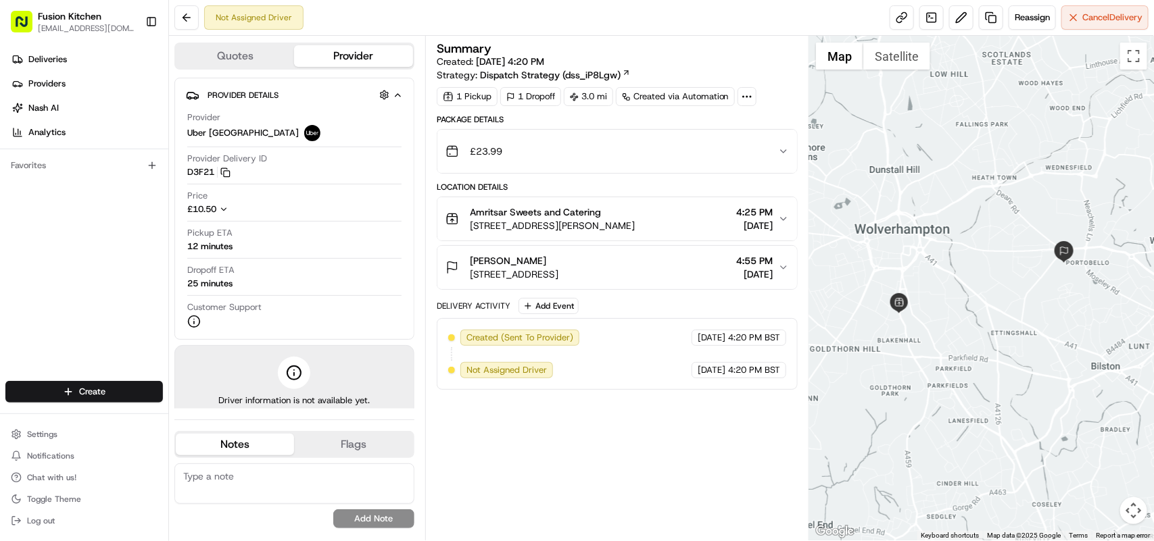
click at [667, 276] on div "Gagan Verma 59 Uplands Rd, Willenhall WV13 3PD, UK 4:55 PM 08/20/2025" at bounding box center [611, 267] width 333 height 27
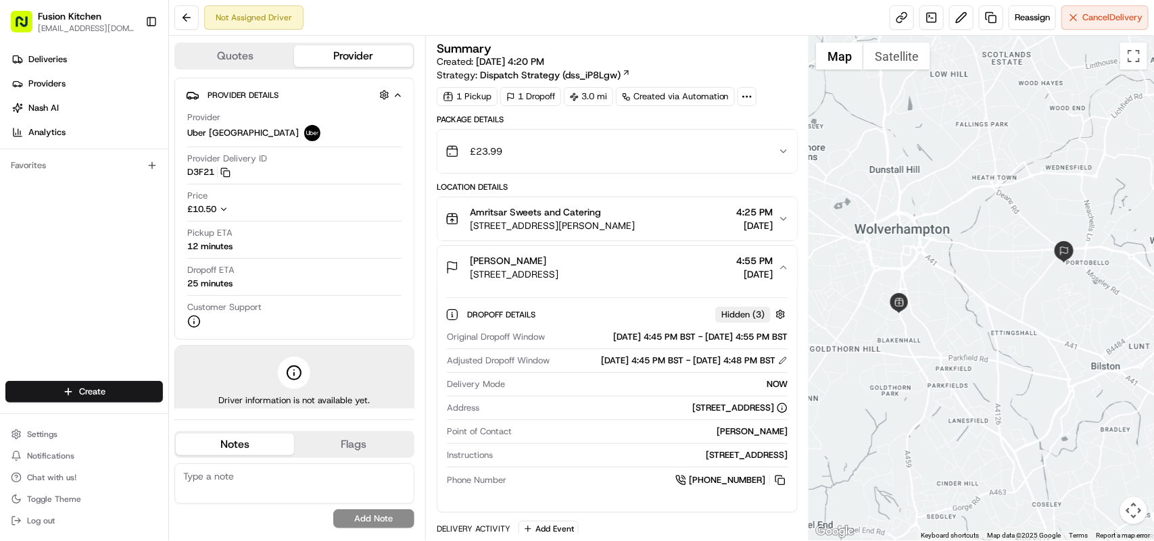
click at [667, 276] on div "Gagan Verma 59 Uplands Rd, Willenhall WV13 3PD, UK 4:55 PM 08/20/2025" at bounding box center [611, 267] width 333 height 27
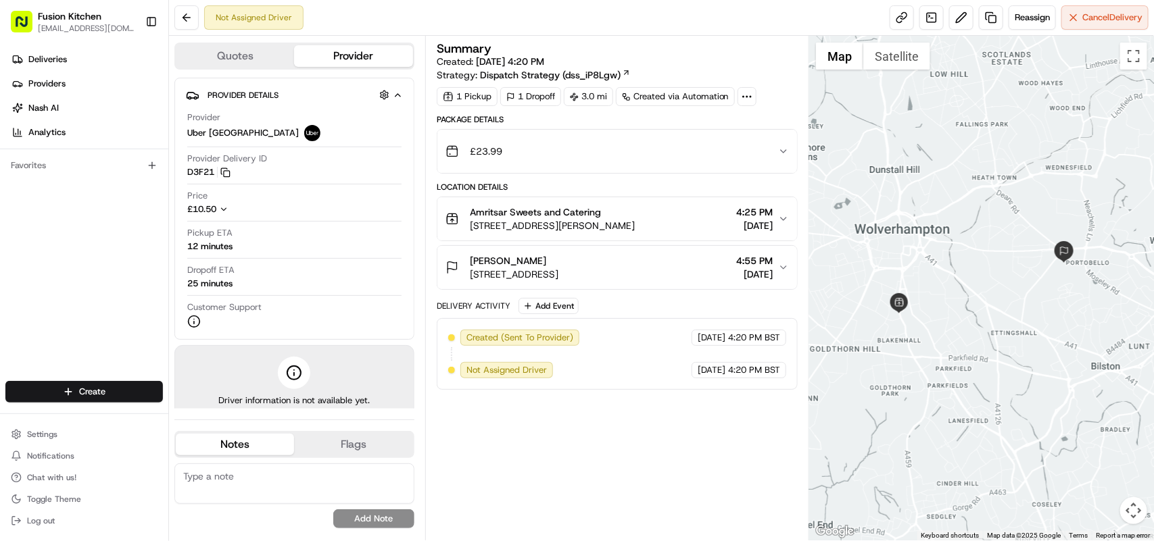
click at [667, 276] on div "Gagan Verma 59 Uplands Rd, Willenhall WV13 3PD, UK 4:55 PM 08/20/2025" at bounding box center [611, 267] width 333 height 27
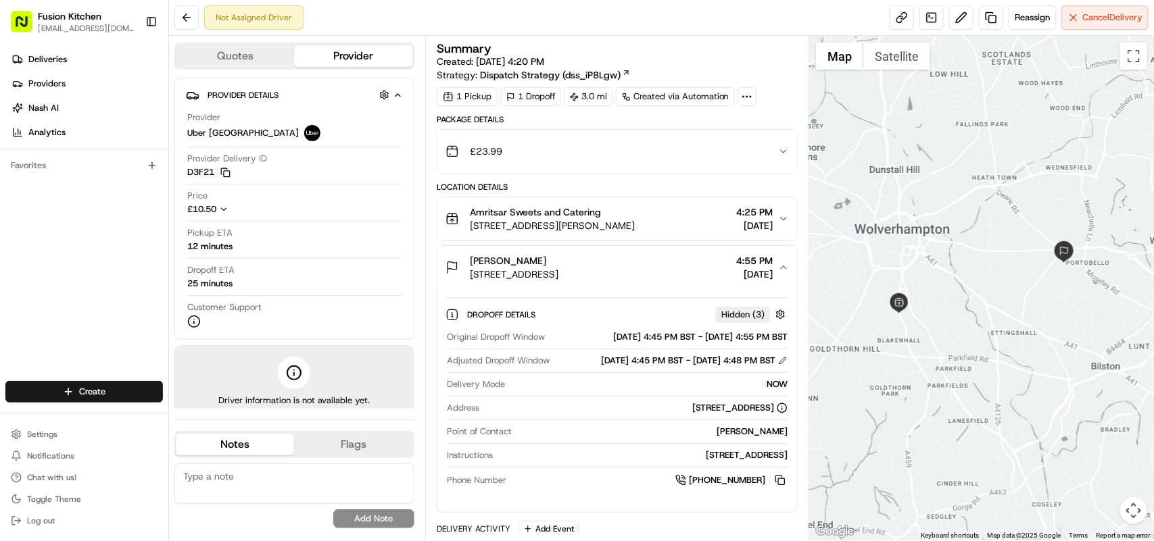
click at [667, 276] on div "Gagan Verma 59 Uplands Rd, Willenhall WV13 3PD, UK 4:55 PM 08/20/2025" at bounding box center [611, 267] width 333 height 27
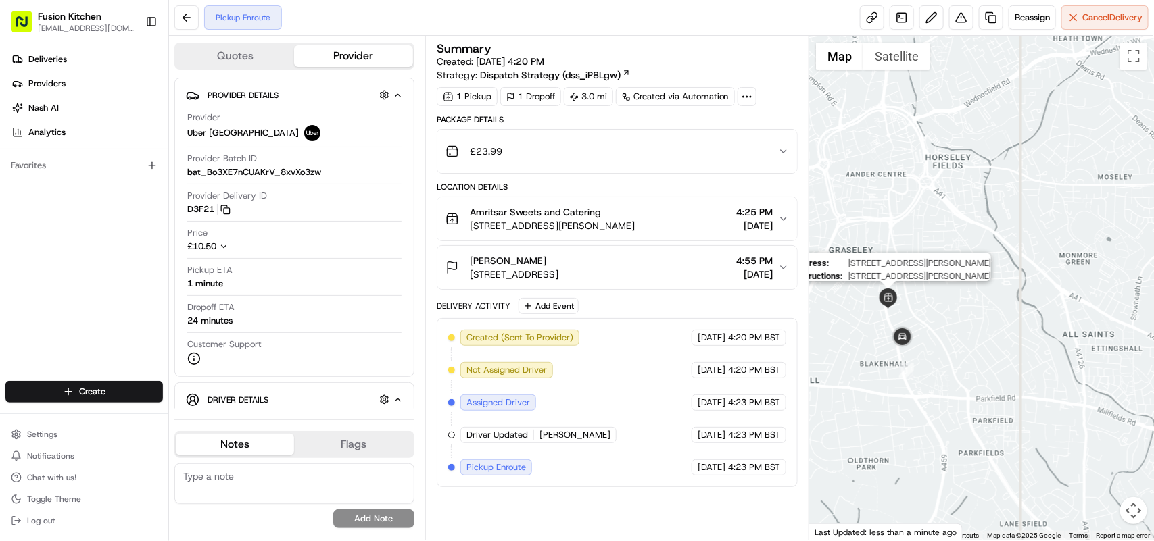
drag, startPoint x: 911, startPoint y: 349, endPoint x: 901, endPoint y: 329, distance: 22.7
click at [902, 331] on img at bounding box center [902, 337] width 27 height 27
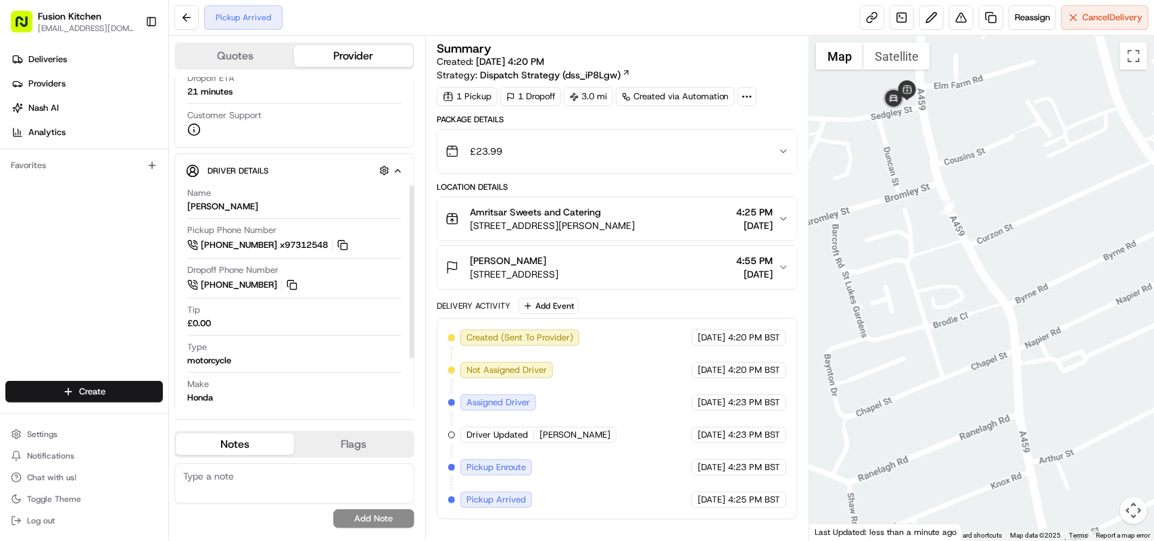
scroll to position [132, 0]
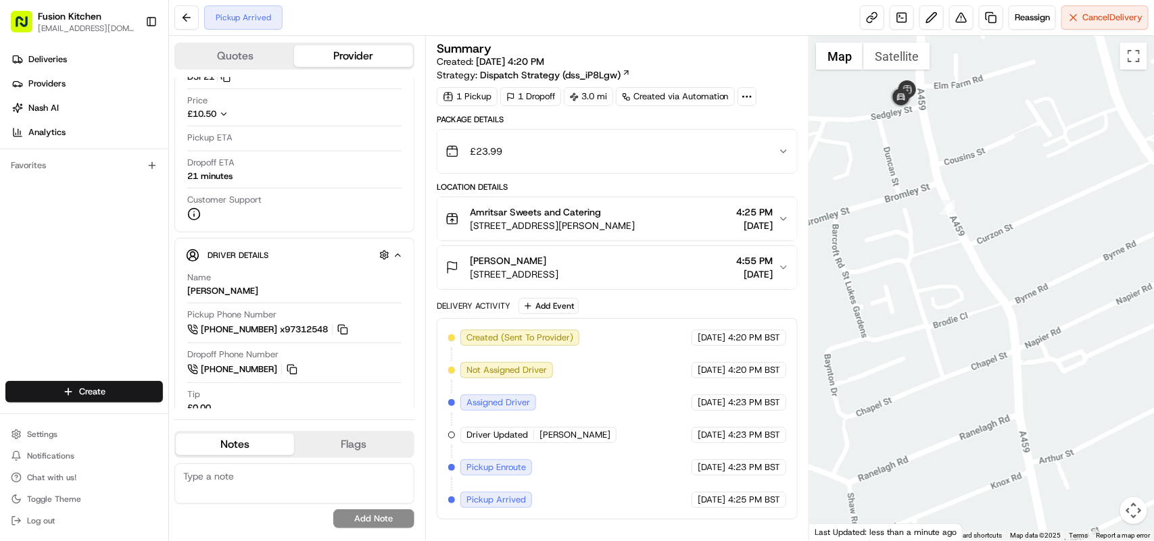
drag, startPoint x: 86, startPoint y: 76, endPoint x: 102, endPoint y: 291, distance: 216.3
click at [102, 291] on div "Deliveries Providers Nash AI Analytics Favorites" at bounding box center [84, 216] width 168 height 346
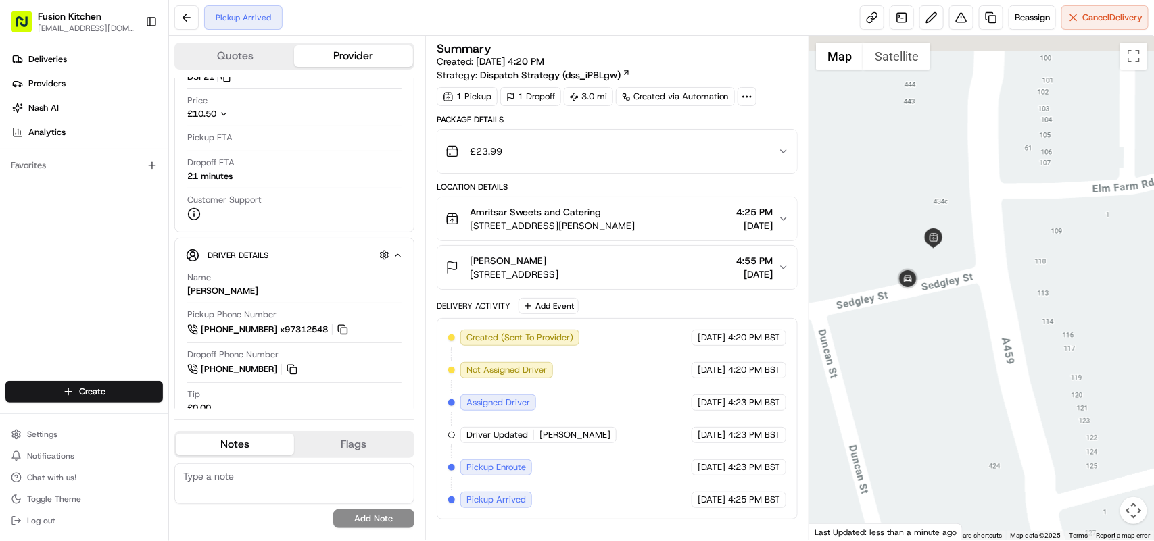
drag, startPoint x: 900, startPoint y: 160, endPoint x: 884, endPoint y: 506, distance: 345.8
click at [884, 506] on div "To navigate, press the arrow keys." at bounding box center [981, 288] width 345 height 505
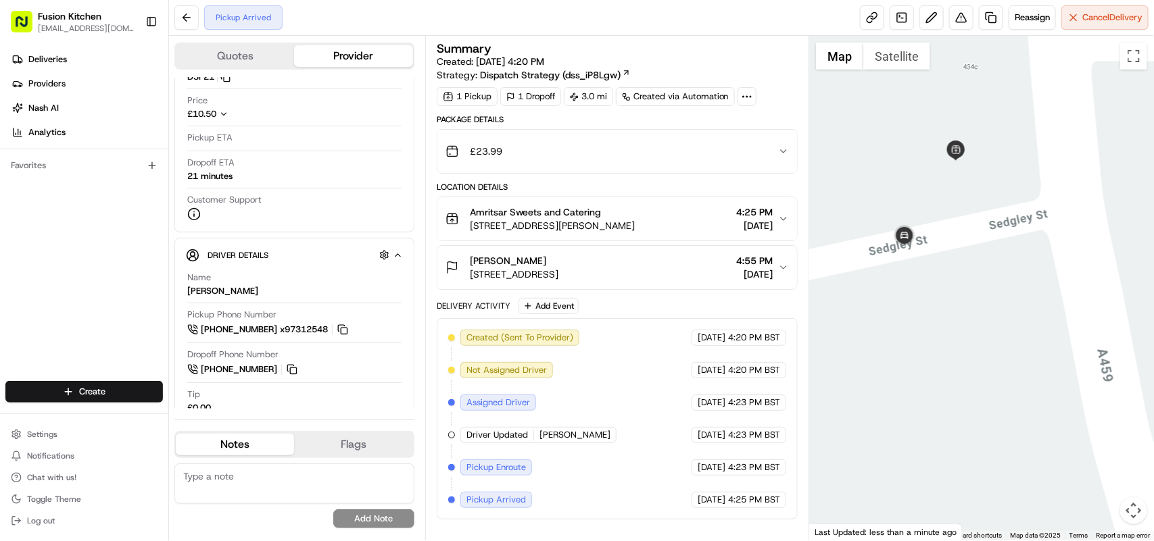
drag, startPoint x: 960, startPoint y: 352, endPoint x: 969, endPoint y: 426, distance: 74.2
click at [969, 426] on div "To navigate, press the arrow keys." at bounding box center [981, 288] width 345 height 505
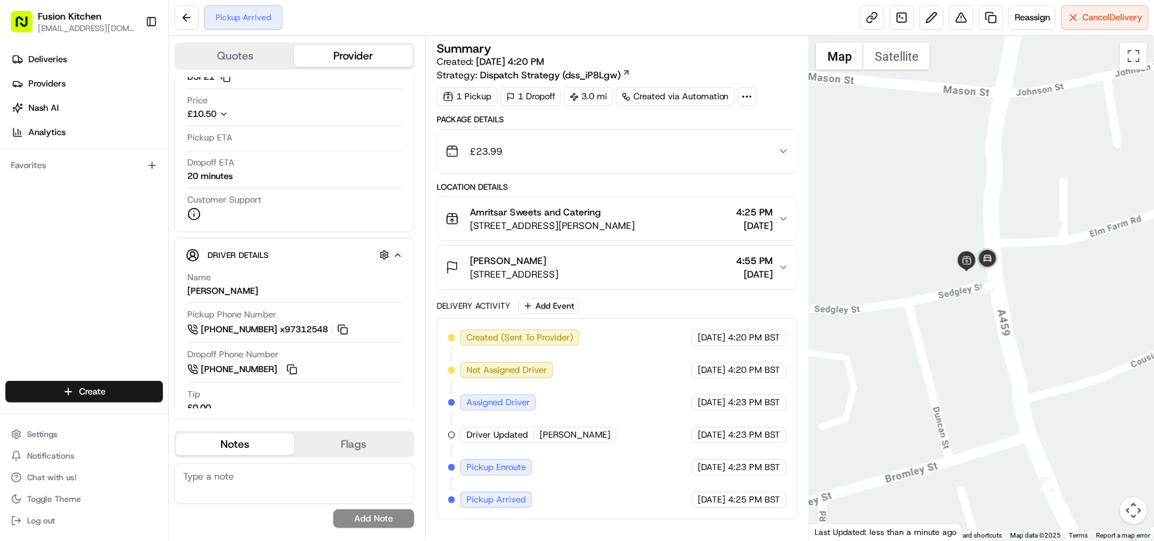
click at [558, 271] on span "[STREET_ADDRESS]" at bounding box center [514, 275] width 89 height 14
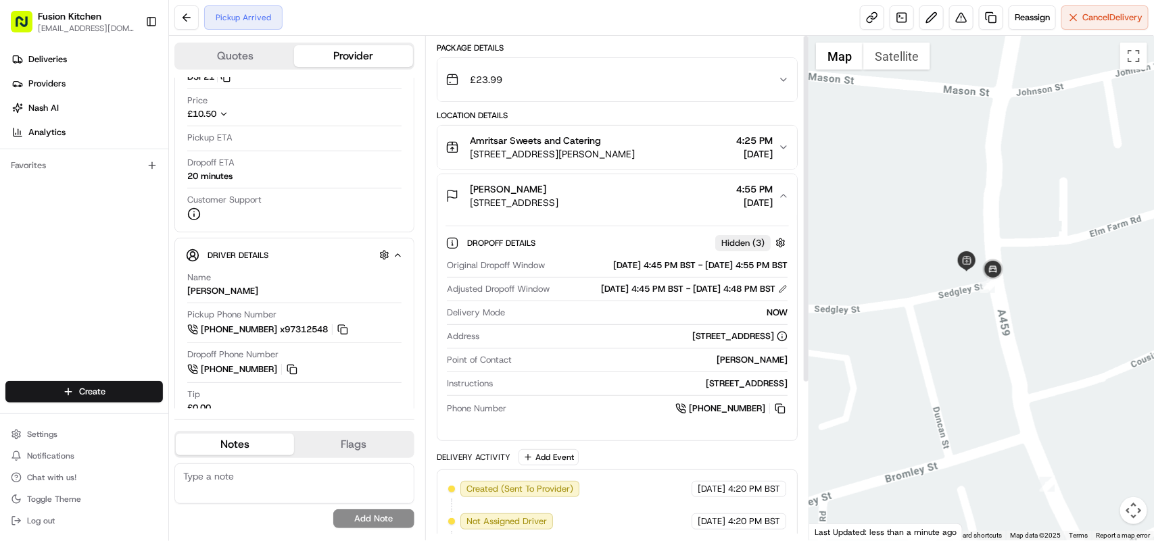
scroll to position [0, 0]
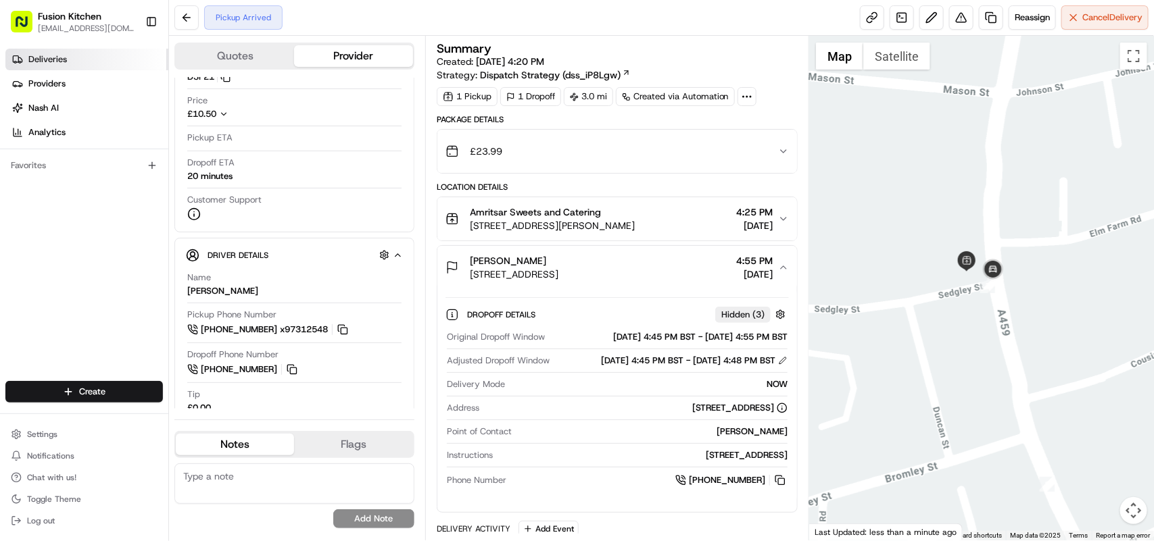
click at [71, 56] on link "Deliveries" at bounding box center [86, 60] width 163 height 22
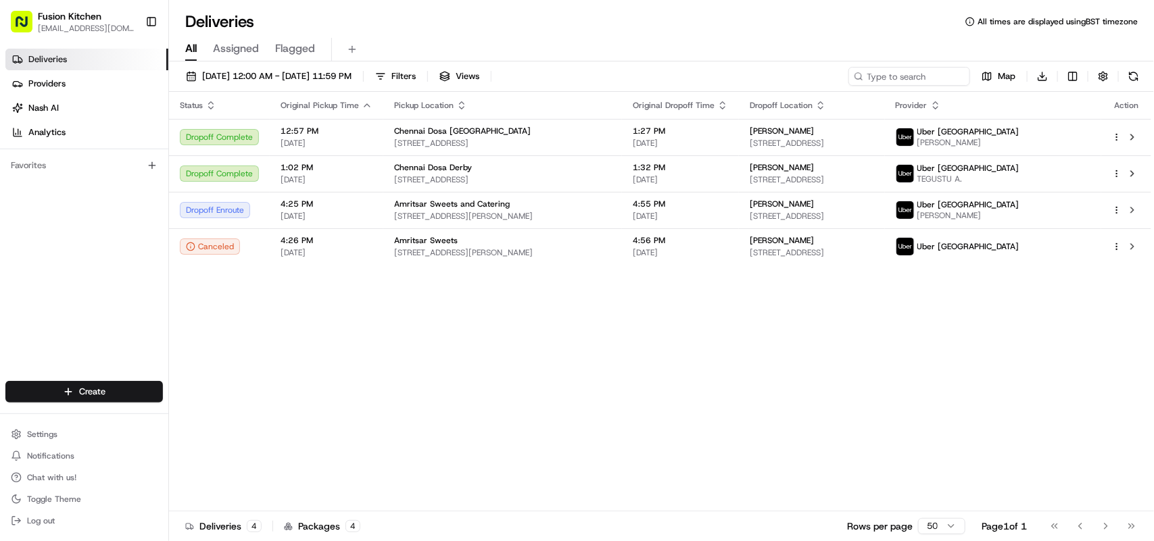
click at [69, 61] on link "Deliveries" at bounding box center [86, 60] width 163 height 22
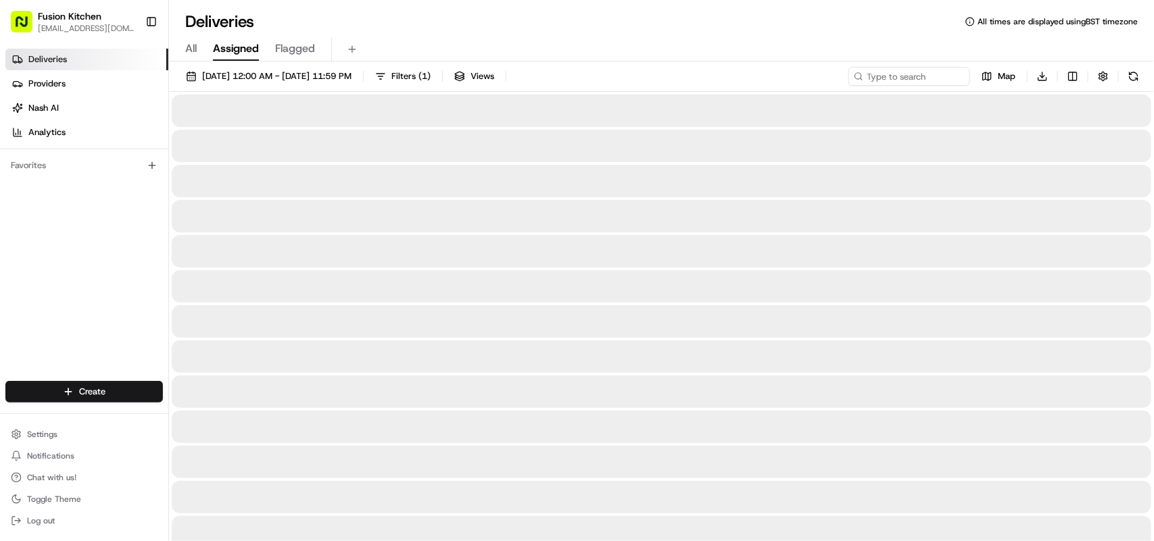
click at [247, 51] on span "Assigned" at bounding box center [236, 49] width 46 height 16
click at [304, 51] on span "Flagged" at bounding box center [295, 49] width 40 height 16
